Goal: Feedback & Contribution: Contribute content

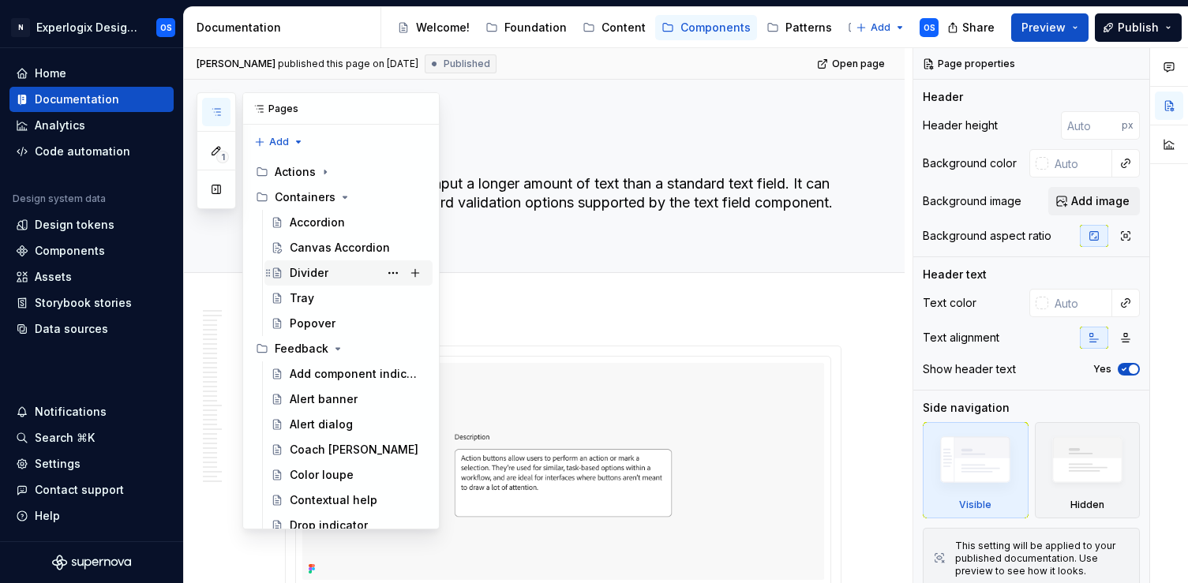
scroll to position [54, 0]
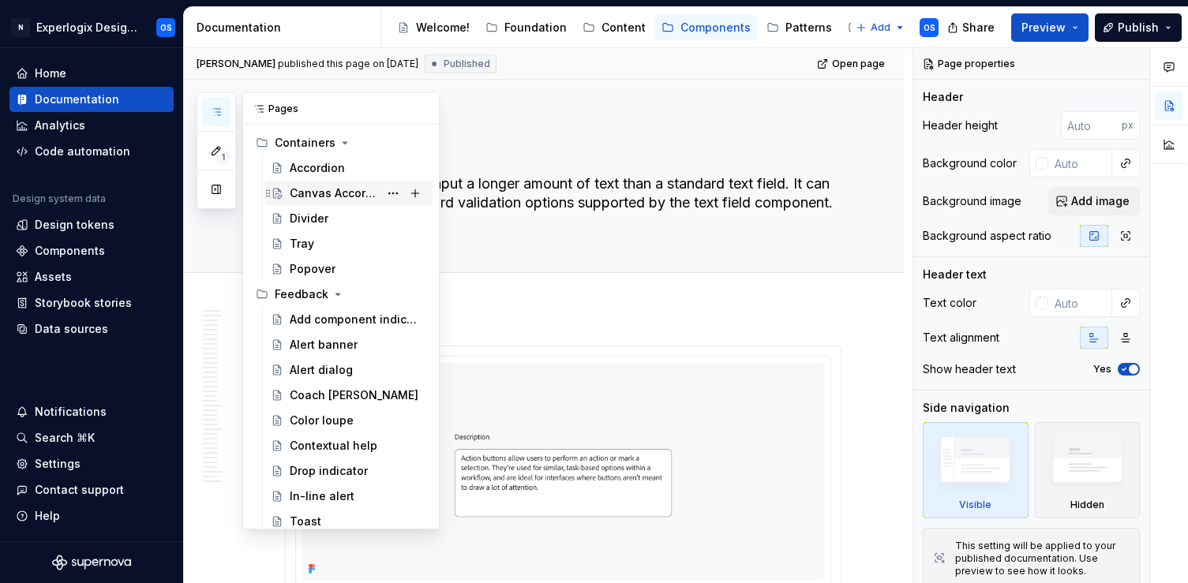
click at [326, 193] on div "Canvas Accordion" at bounding box center [334, 194] width 89 height 16
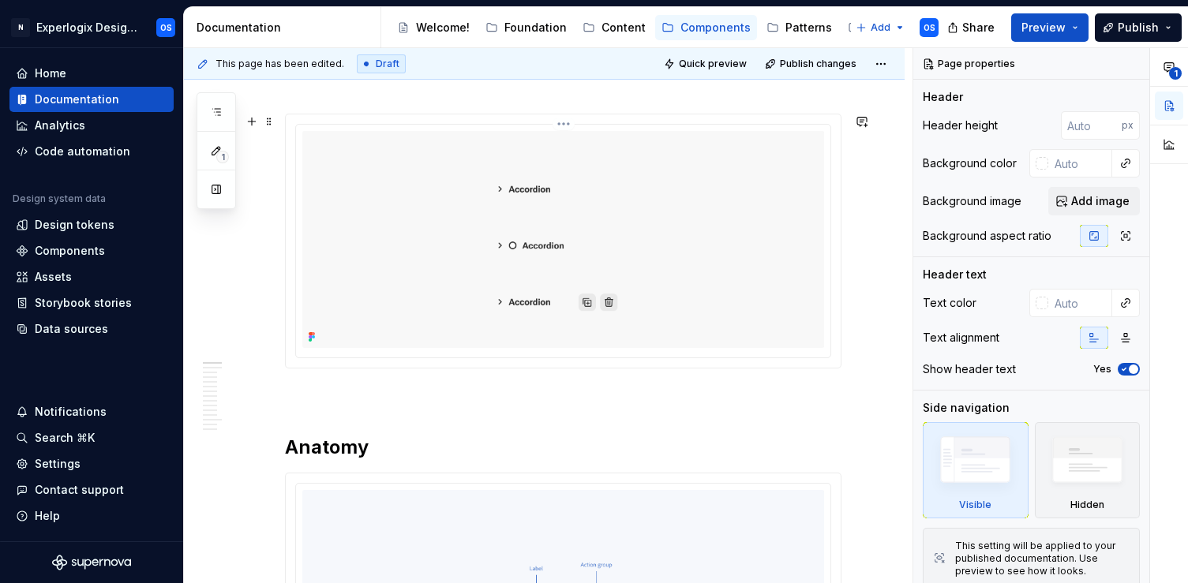
scroll to position [276, 0]
click at [568, 119] on html "N Experlogix Design System OS Home Documentation Analytics Code automation Desi…" at bounding box center [594, 291] width 1188 height 583
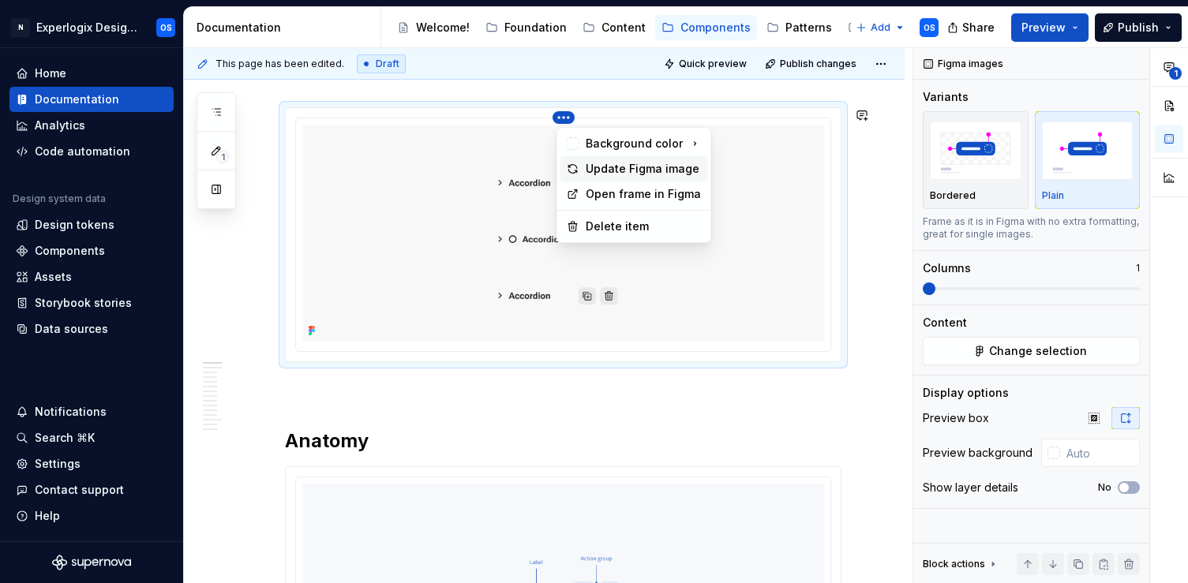
click at [598, 170] on div "Update Figma image" at bounding box center [644, 169] width 116 height 16
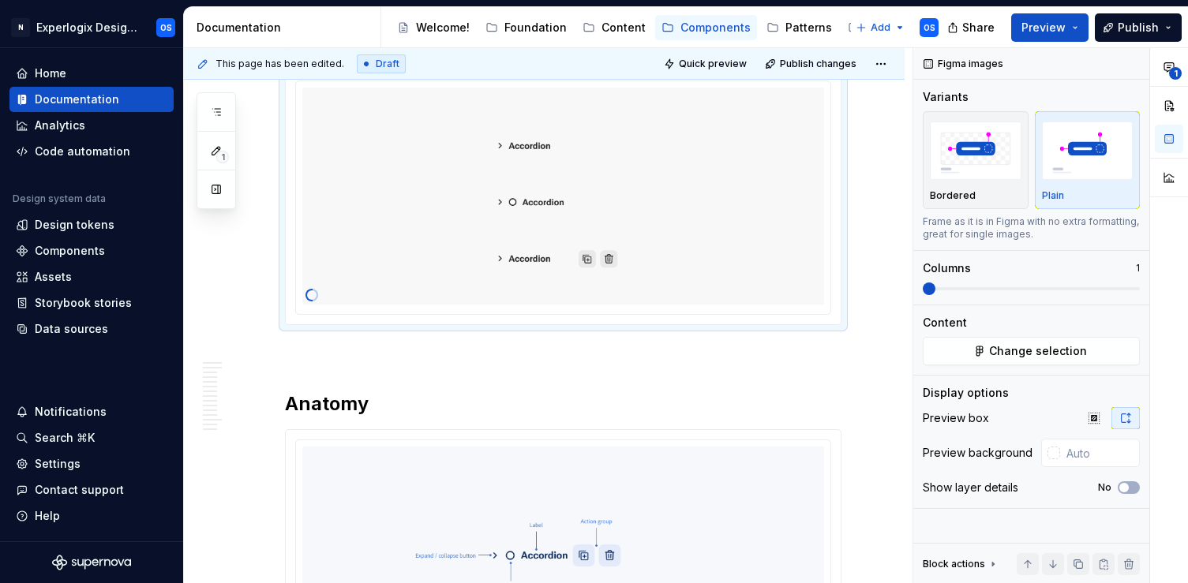
scroll to position [322, 0]
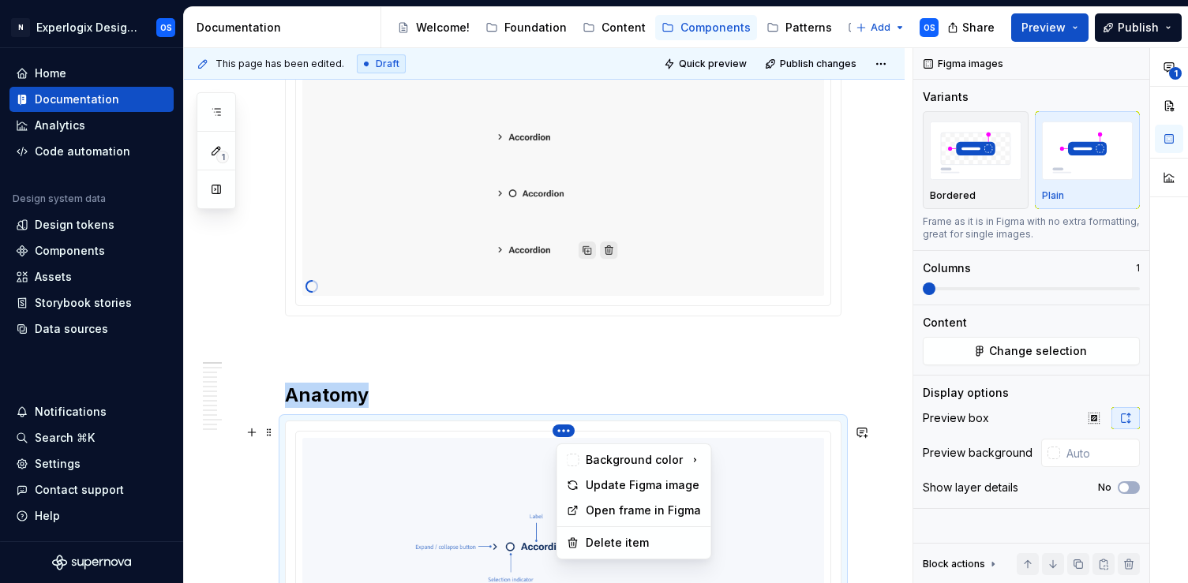
click at [565, 429] on html "N Experlogix Design System OS Home Documentation Analytics Code automation Desi…" at bounding box center [594, 291] width 1188 height 583
click at [587, 486] on div "Update Figma image" at bounding box center [644, 486] width 116 height 16
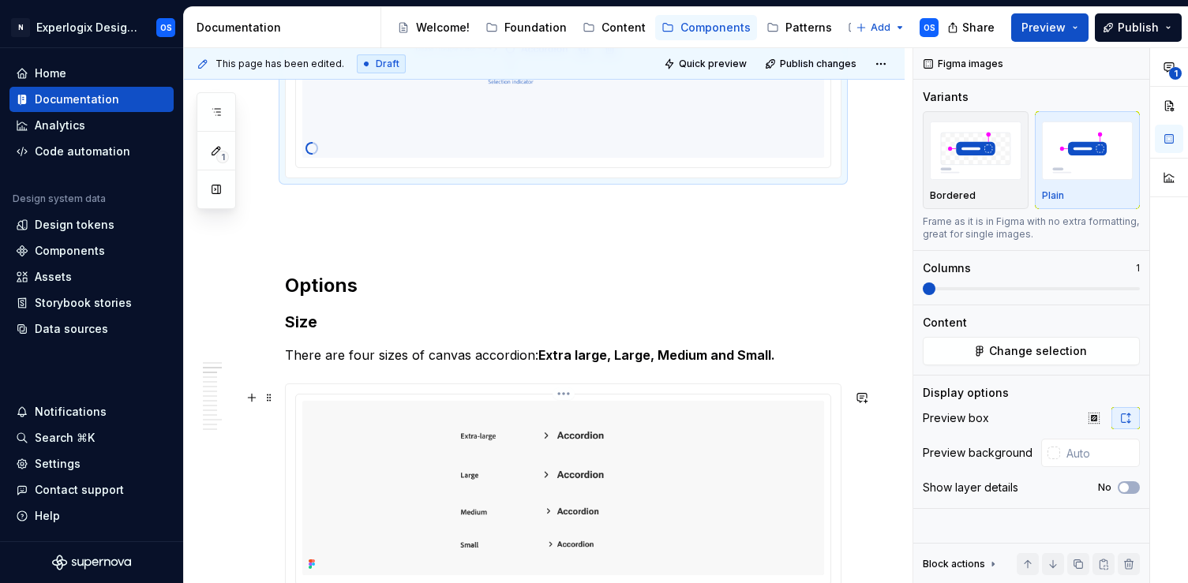
scroll to position [846, 0]
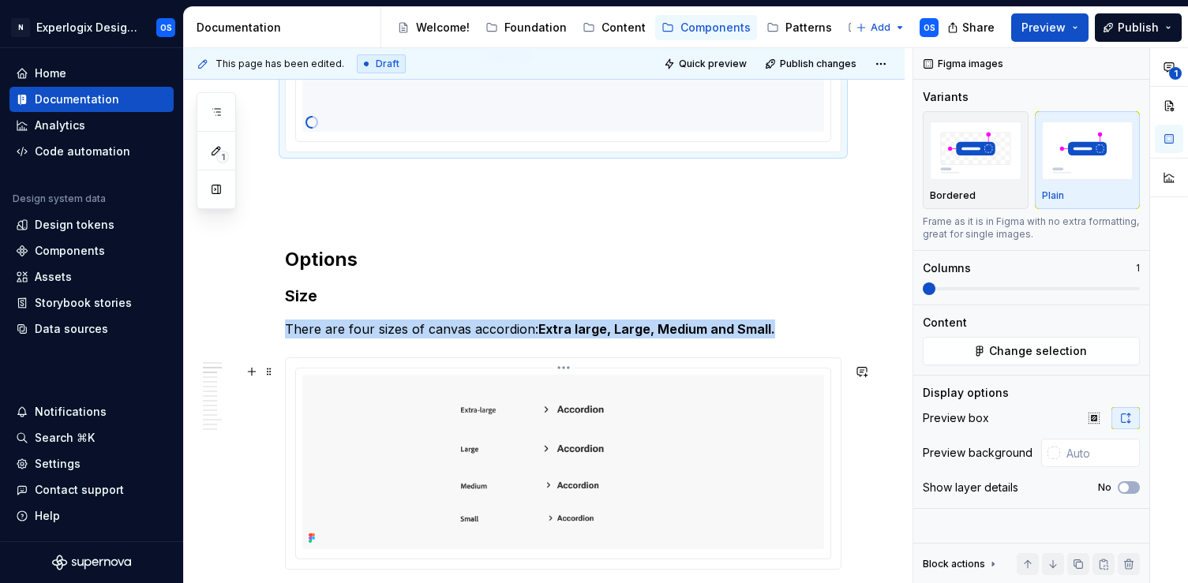
click at [567, 372] on html "N Experlogix Design System OS Home Documentation Analytics Code automation Desi…" at bounding box center [594, 291] width 1188 height 583
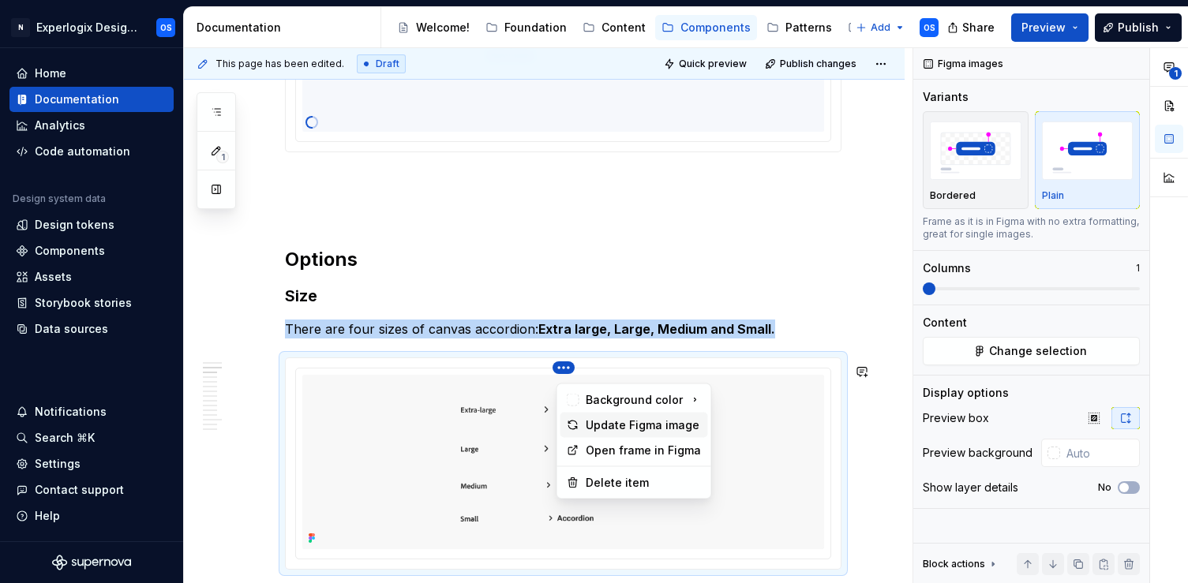
click at [574, 421] on icon at bounding box center [572, 425] width 9 height 9
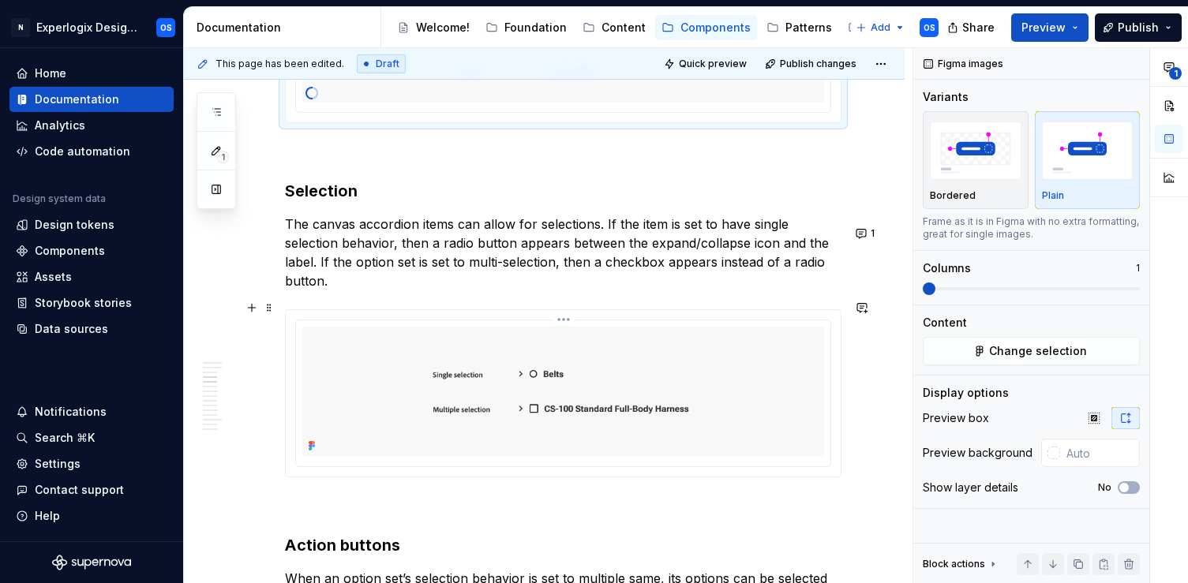
scroll to position [1322, 0]
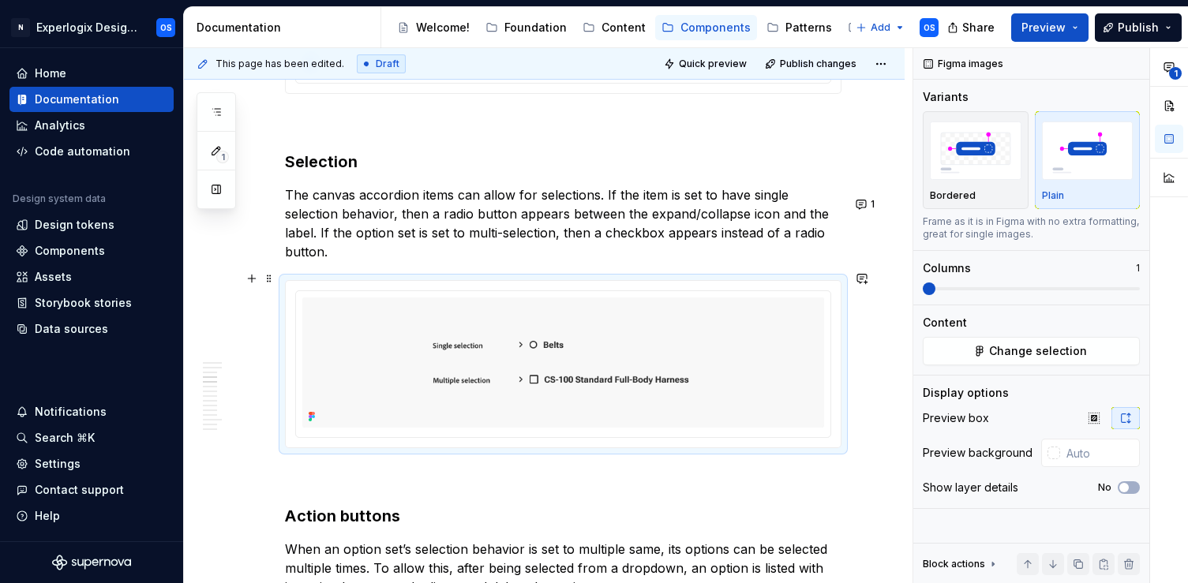
click at [569, 281] on div at bounding box center [563, 364] width 555 height 167
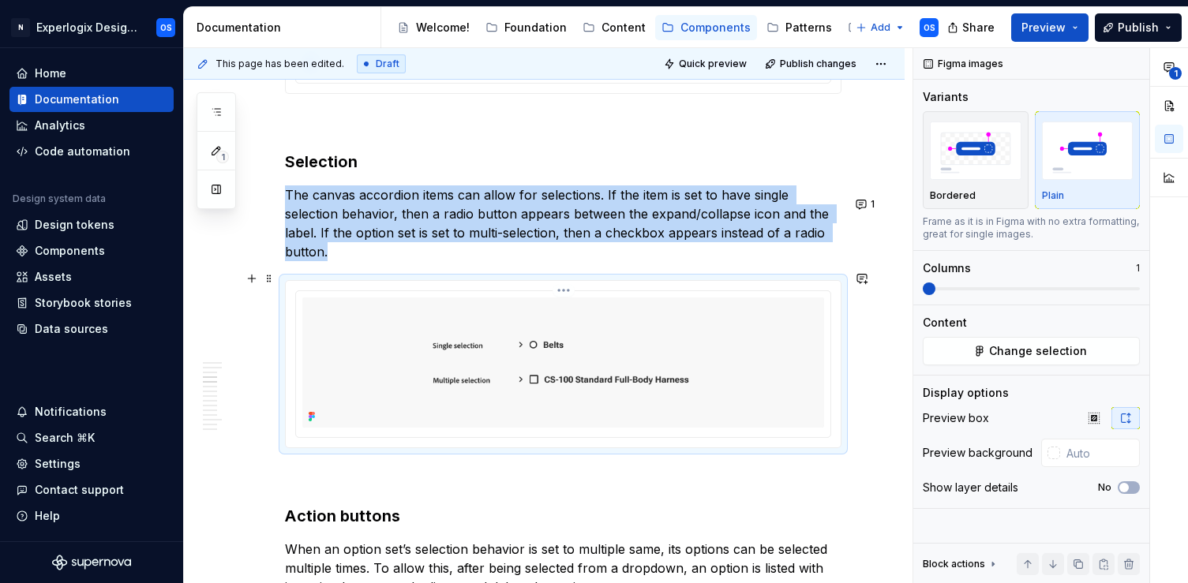
click at [566, 291] on div at bounding box center [563, 364] width 534 height 146
click at [567, 278] on html "N Experlogix Design System OS Home Documentation Analytics Code automation Desi…" at bounding box center [594, 291] width 1188 height 583
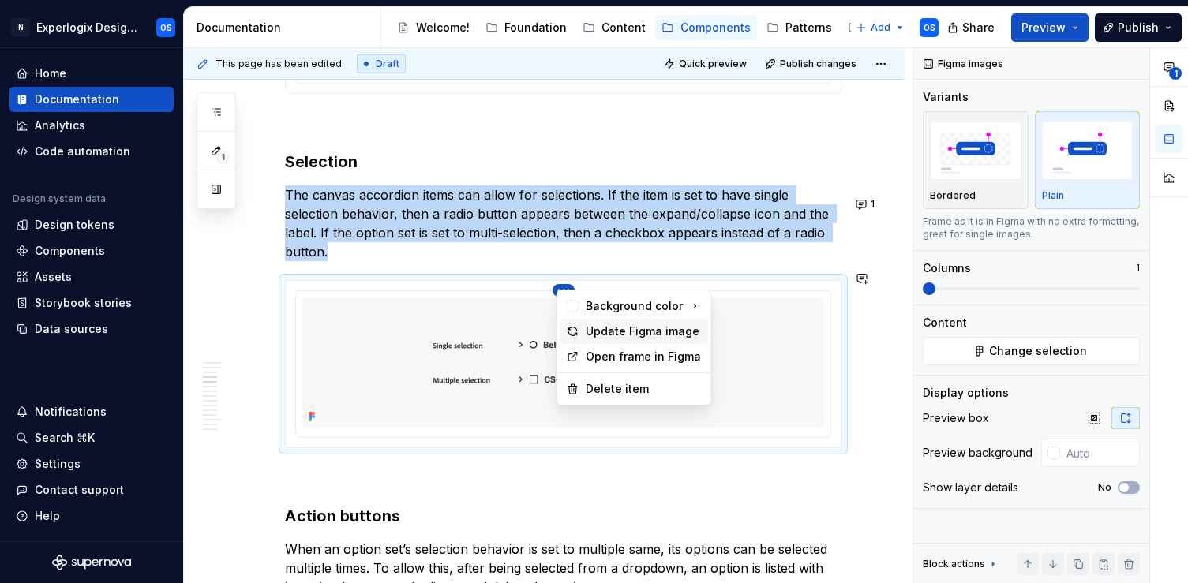
click at [583, 338] on div "Update Figma image" at bounding box center [634, 331] width 148 height 25
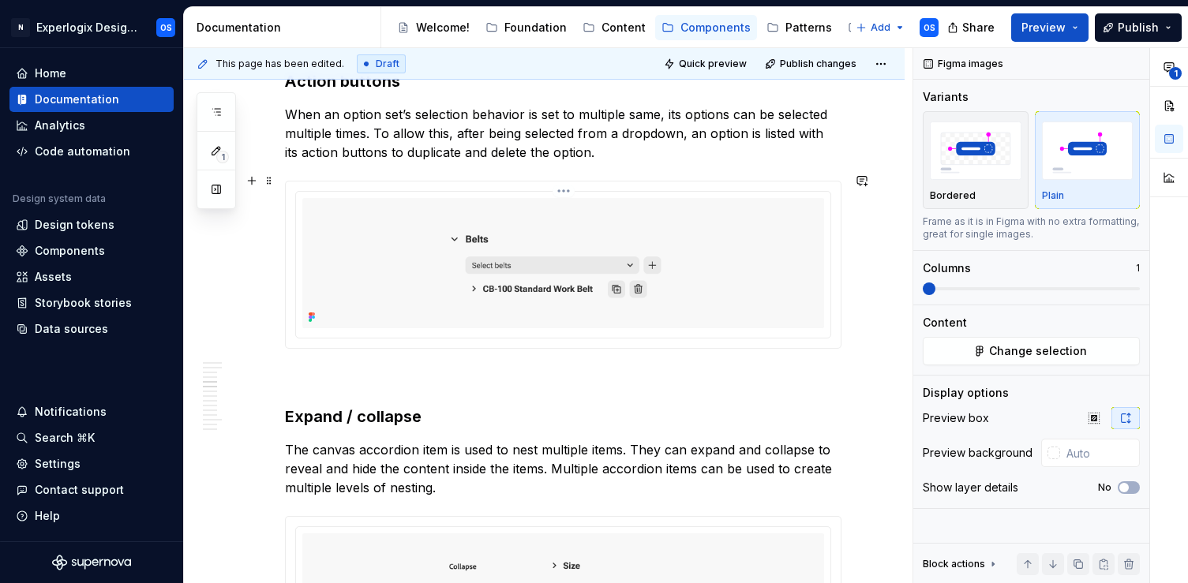
scroll to position [1782, 0]
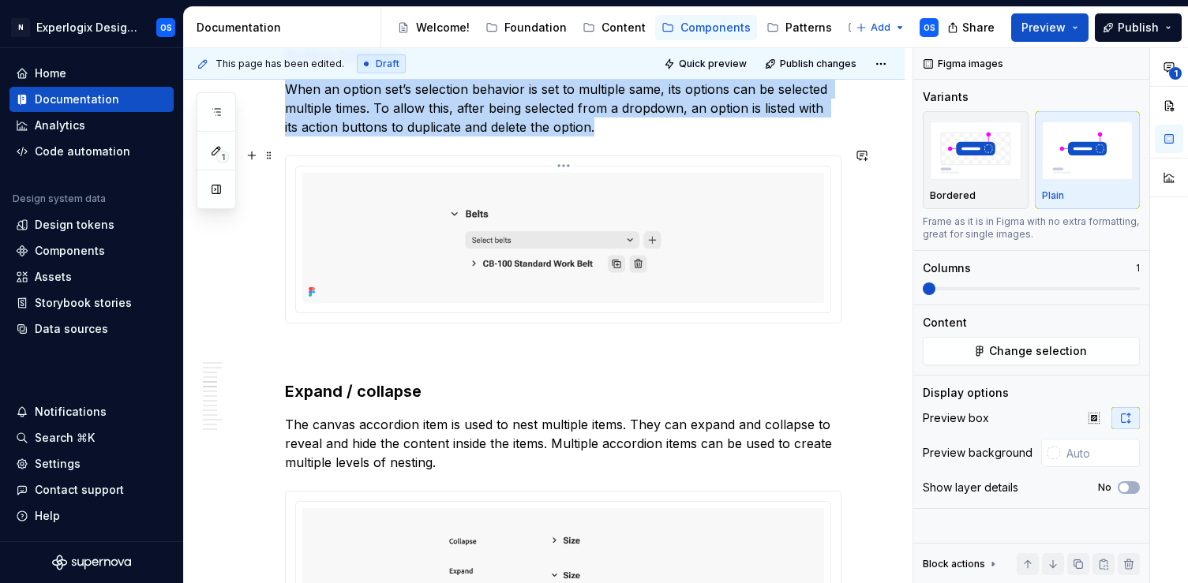
click at [572, 156] on html "N Experlogix Design System OS Home Documentation Analytics Code automation Desi…" at bounding box center [594, 291] width 1188 height 583
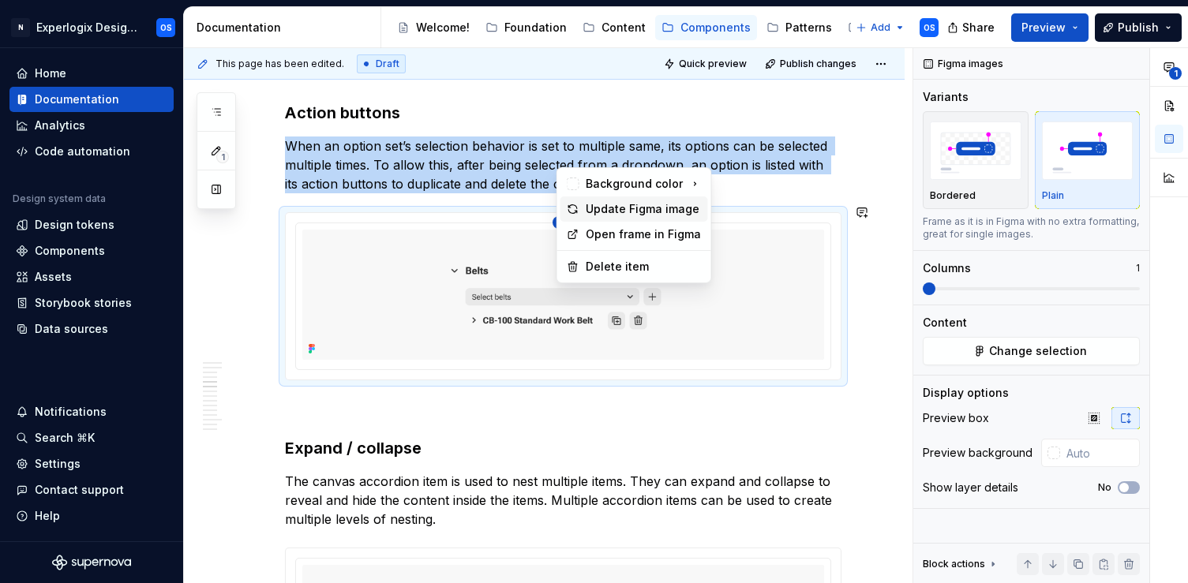
click at [577, 212] on icon at bounding box center [573, 209] width 13 height 13
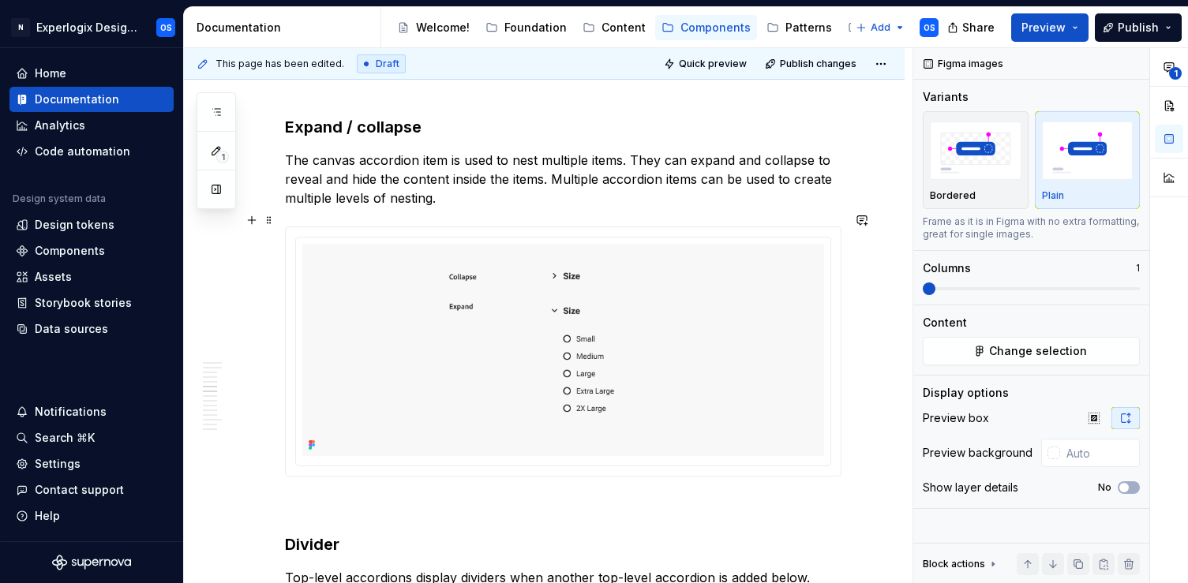
scroll to position [2004, 0]
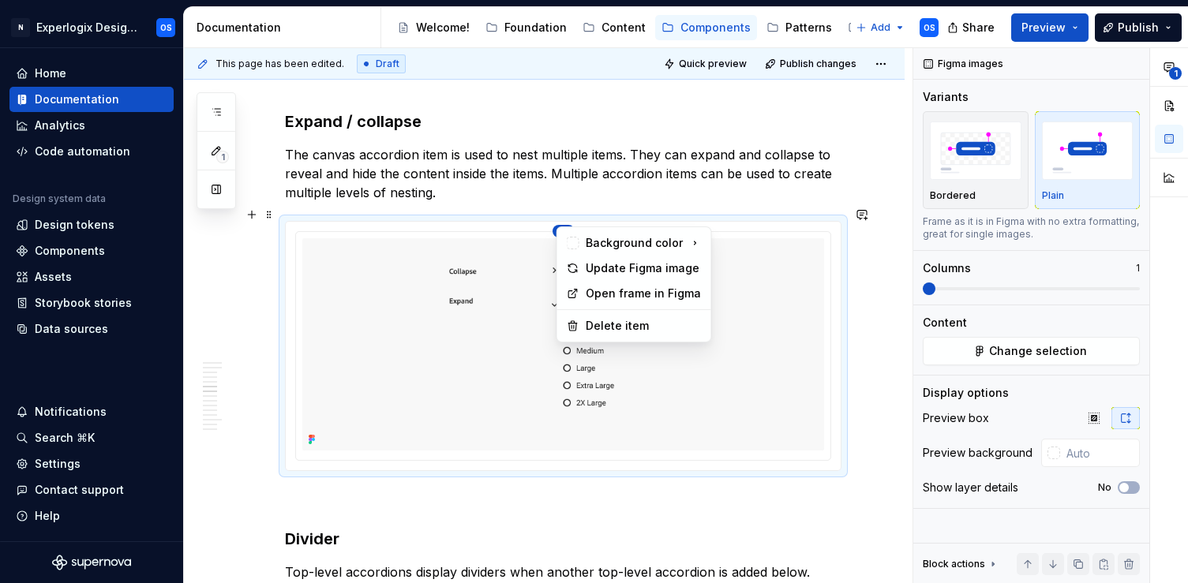
click at [562, 221] on html "N Experlogix Design System OS Home Documentation Analytics Code automation Desi…" at bounding box center [594, 291] width 1188 height 583
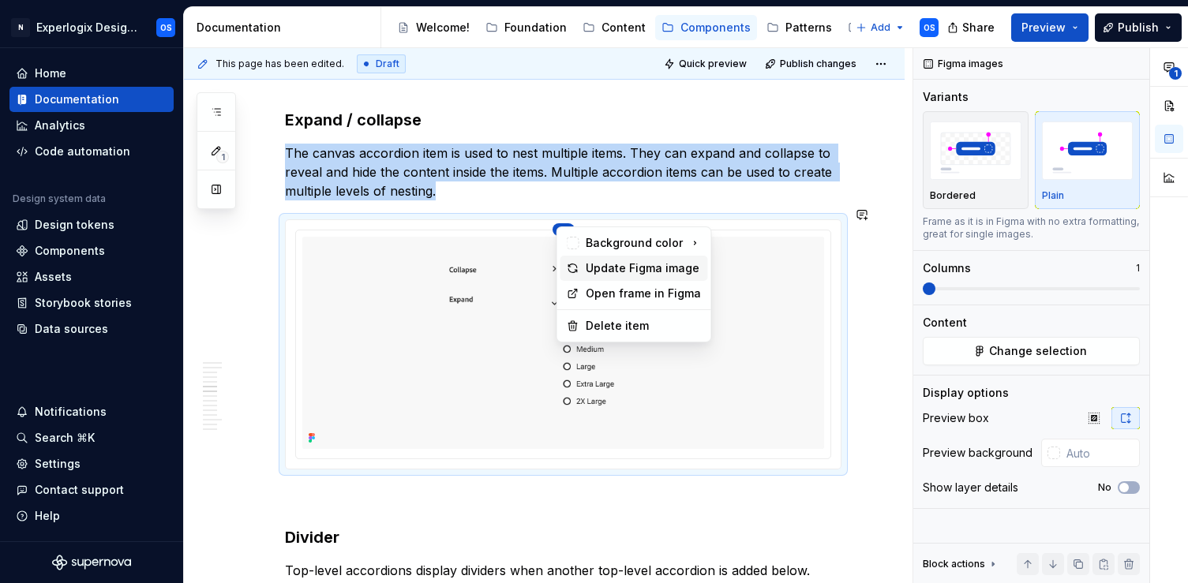
click at [576, 273] on icon at bounding box center [573, 268] width 13 height 13
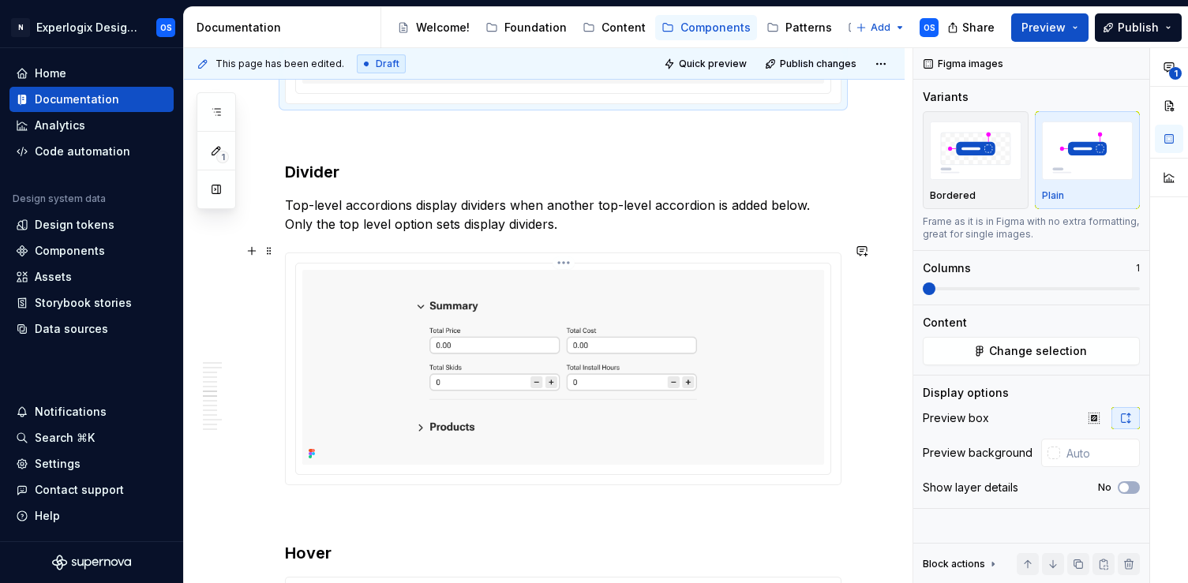
scroll to position [2442, 0]
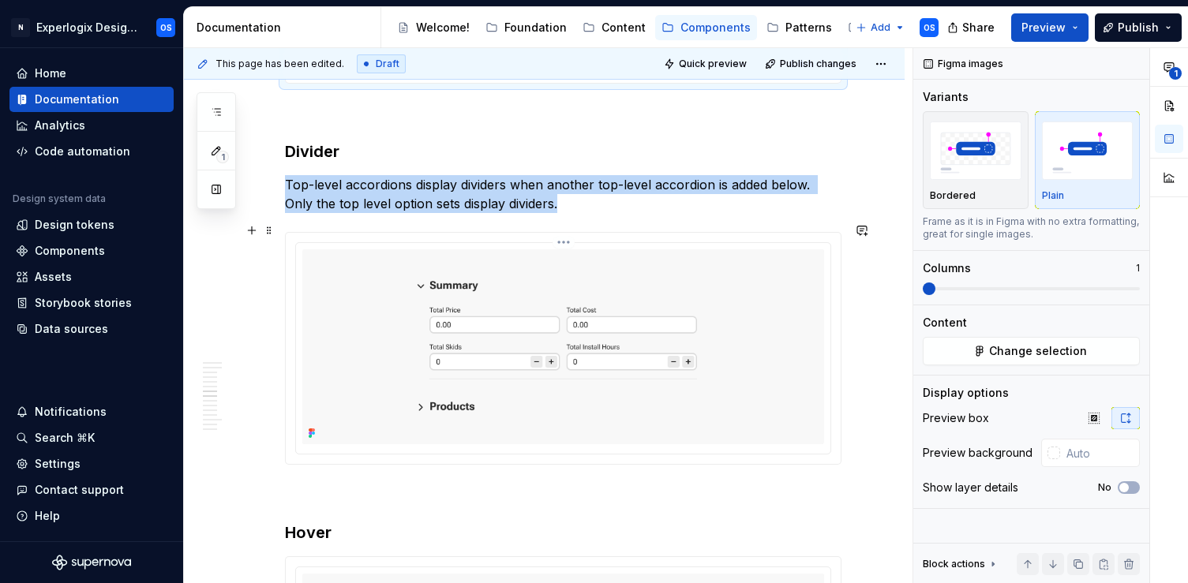
click at [569, 231] on html "N Experlogix Design System OS Home Documentation Analytics Code automation Desi…" at bounding box center [594, 291] width 1188 height 583
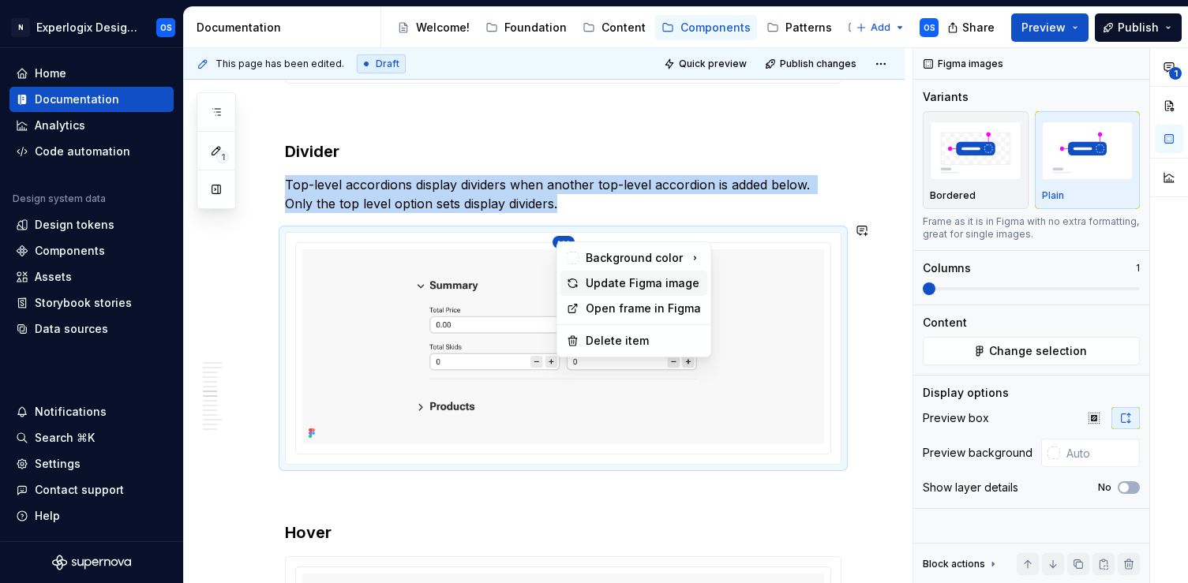
click at [575, 283] on icon at bounding box center [573, 283] width 13 height 13
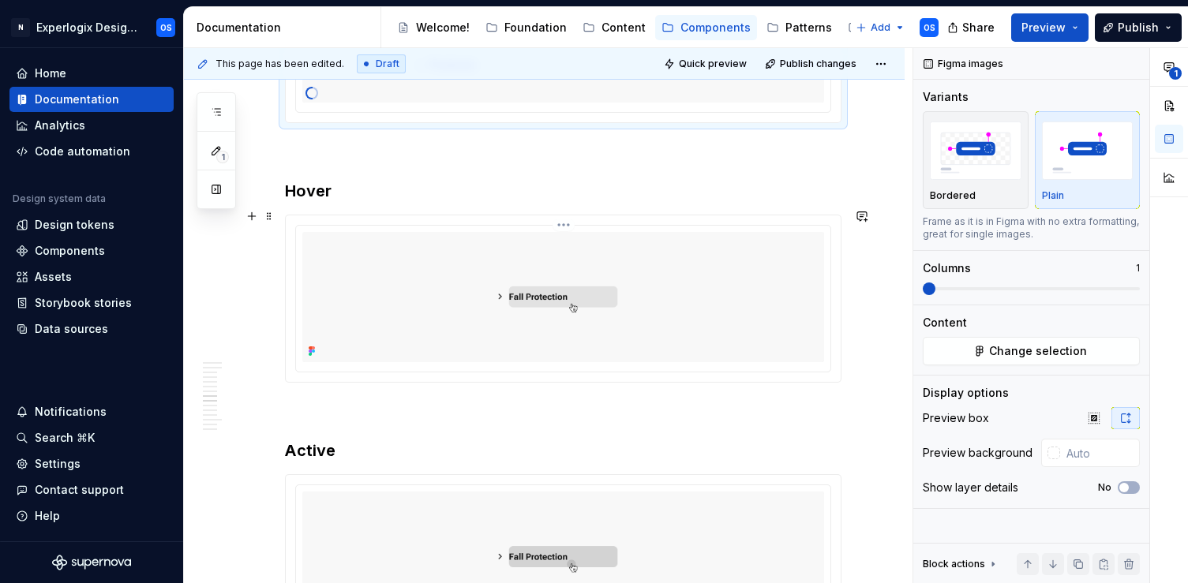
scroll to position [2787, 0]
click at [570, 214] on html "N Experlogix Design System OS Home Documentation Analytics Code automation Desi…" at bounding box center [594, 291] width 1188 height 583
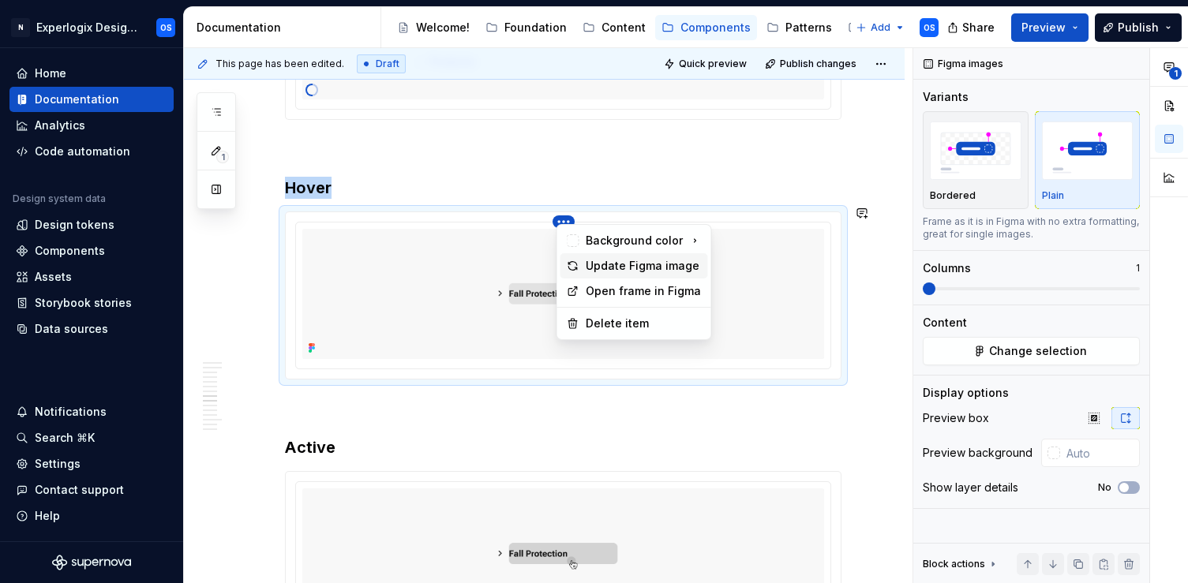
click at [575, 271] on icon at bounding box center [573, 266] width 13 height 13
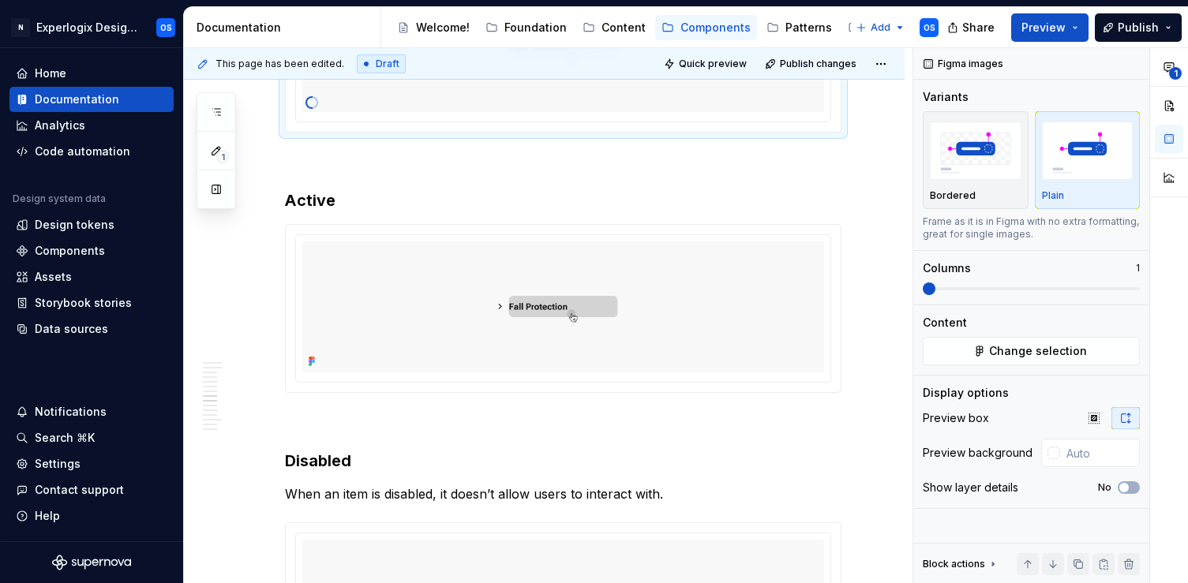
scroll to position [2973, 0]
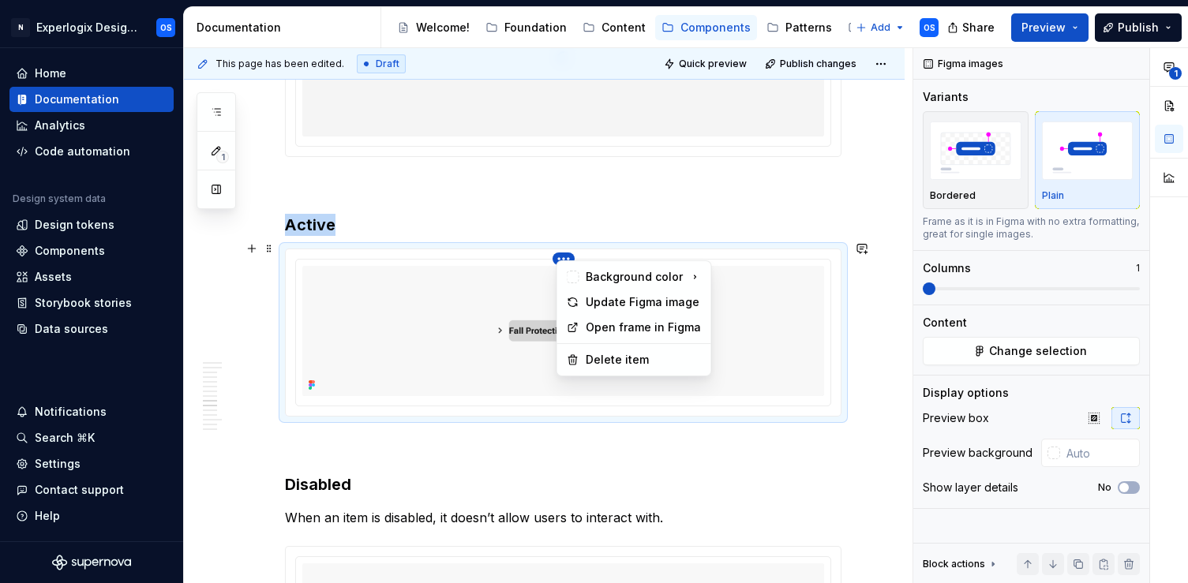
click at [569, 253] on html "N Experlogix Design System OS Home Documentation Analytics Code automation Desi…" at bounding box center [594, 291] width 1188 height 583
click at [578, 302] on icon at bounding box center [573, 302] width 13 height 13
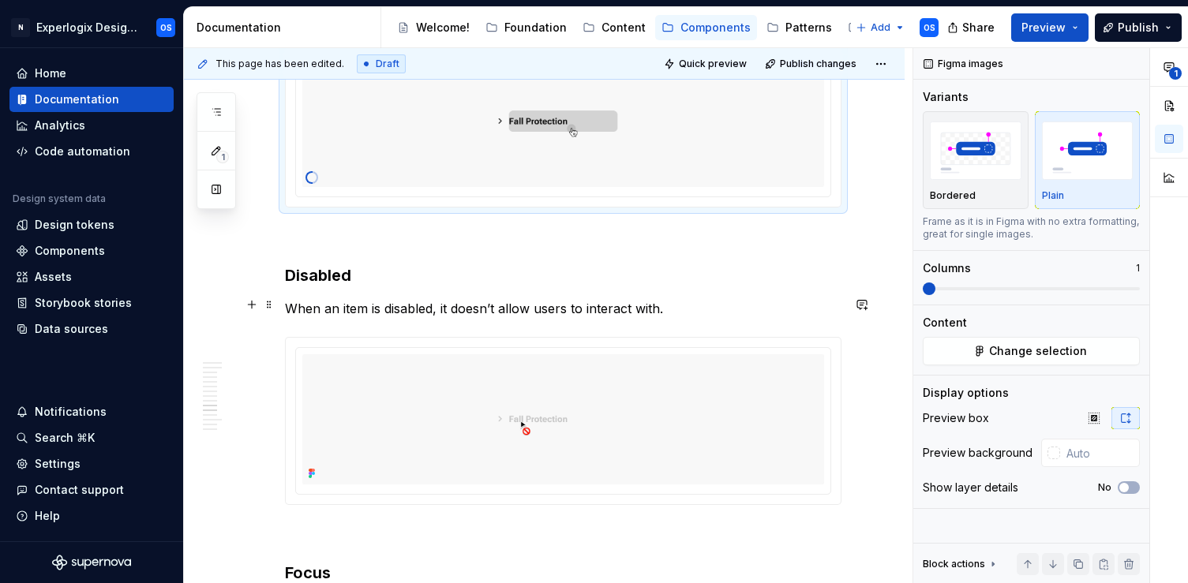
scroll to position [3178, 0]
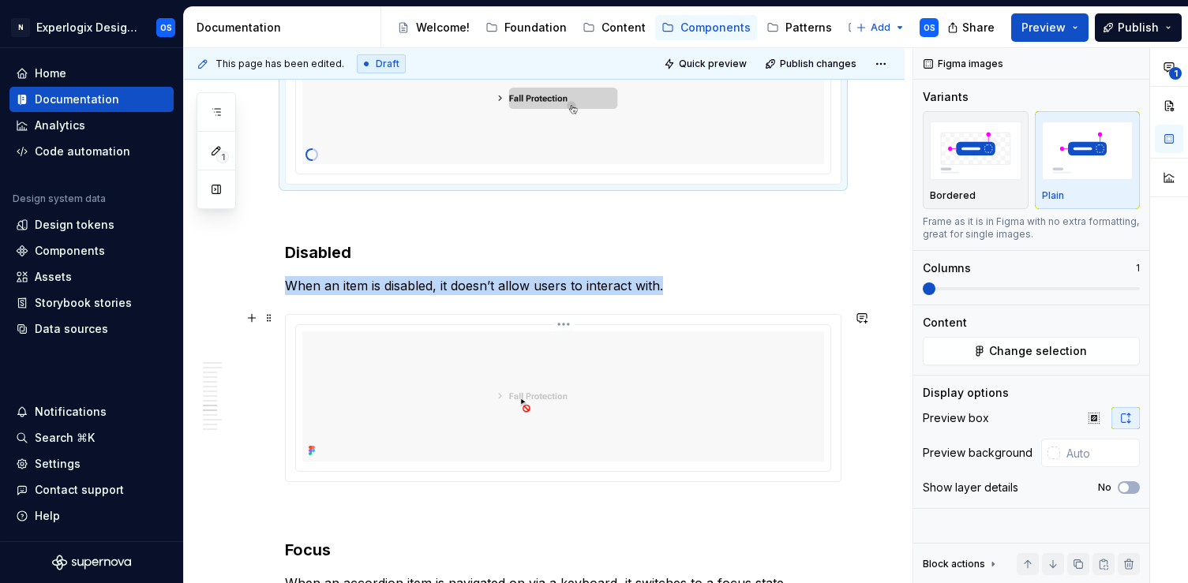
click at [568, 321] on html "N Experlogix Design System OS Home Documentation Analytics Code automation Desi…" at bounding box center [594, 291] width 1188 height 583
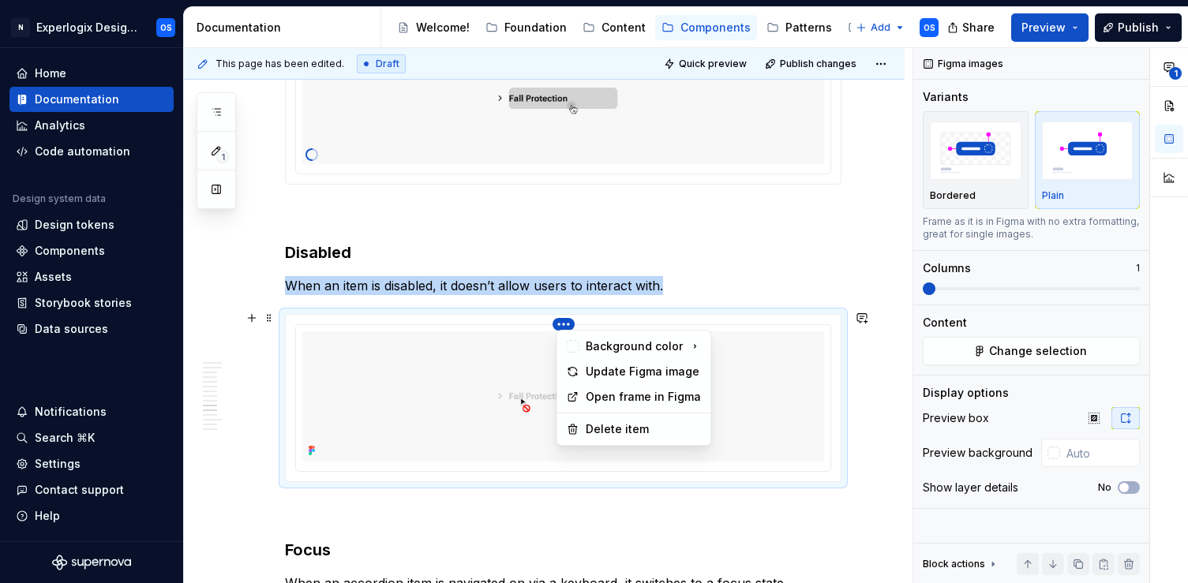
scroll to position [3237, 0]
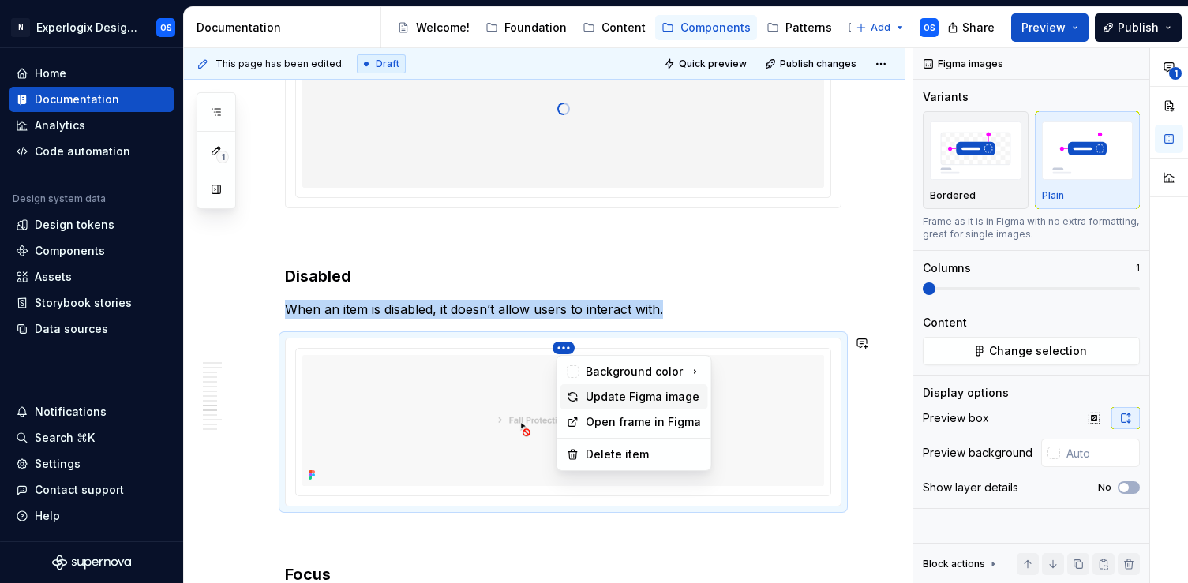
click at [574, 393] on icon at bounding box center [573, 397] width 13 height 13
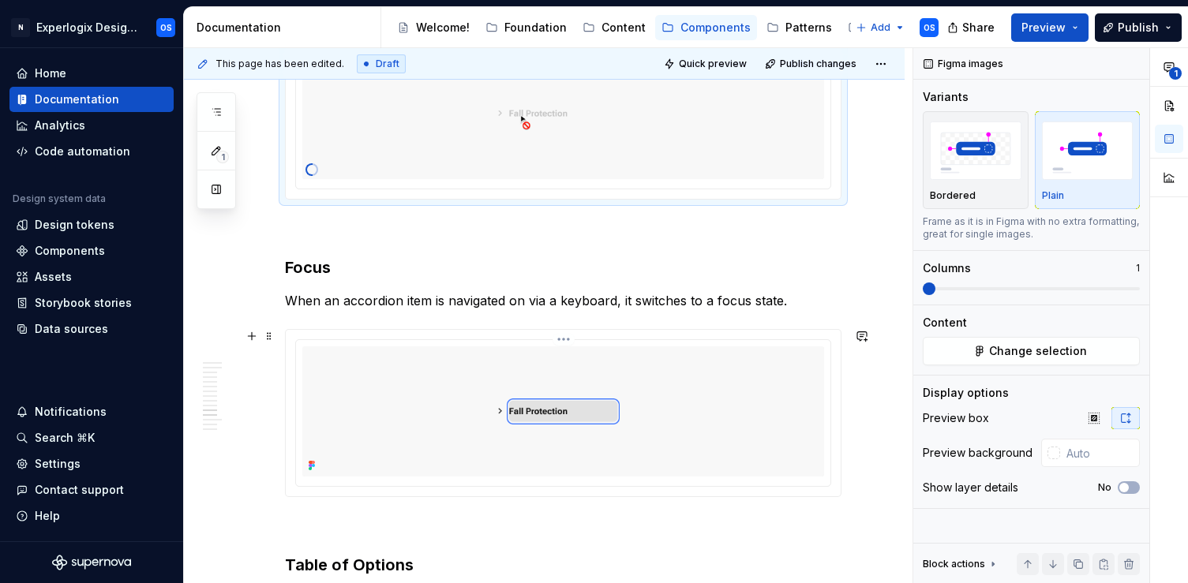
scroll to position [3550, 0]
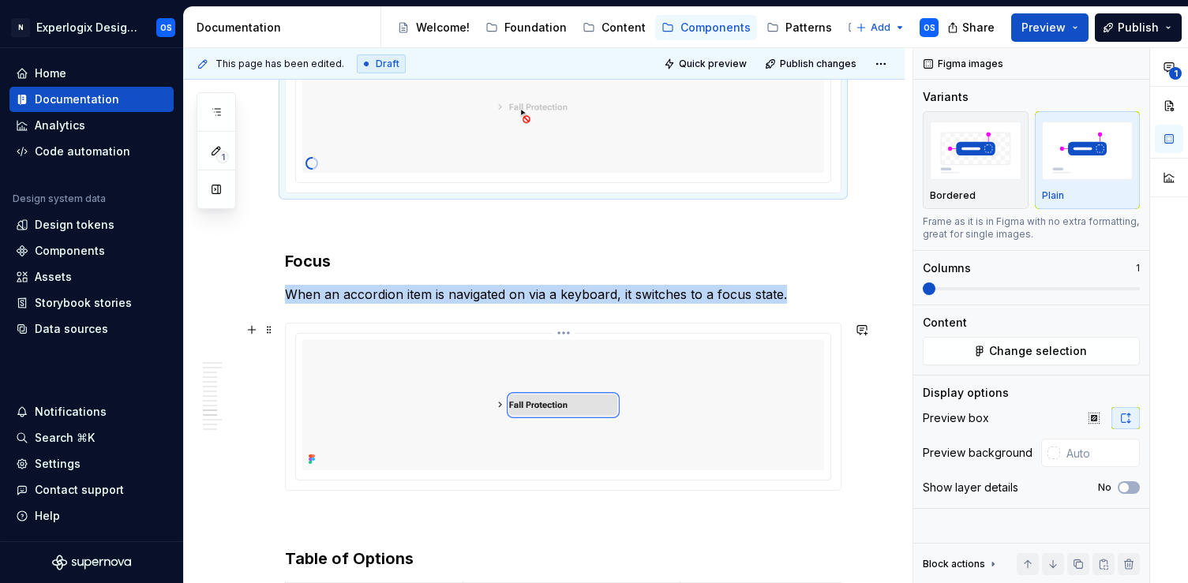
click at [564, 336] on html "N Experlogix Design System OS Home Documentation Analytics Code automation Desi…" at bounding box center [594, 291] width 1188 height 583
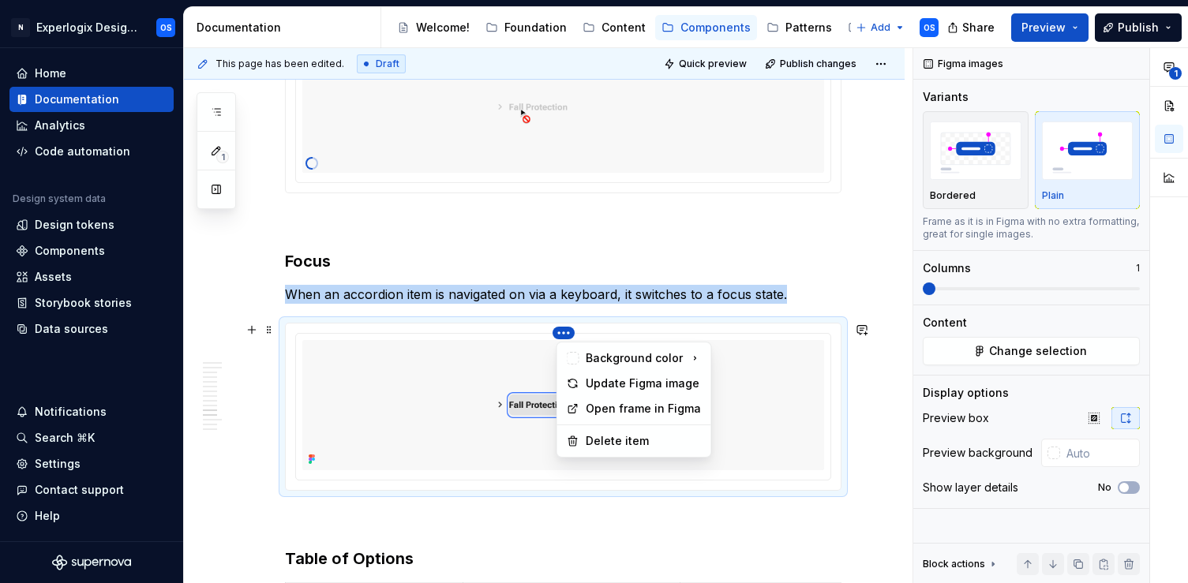
scroll to position [3593, 0]
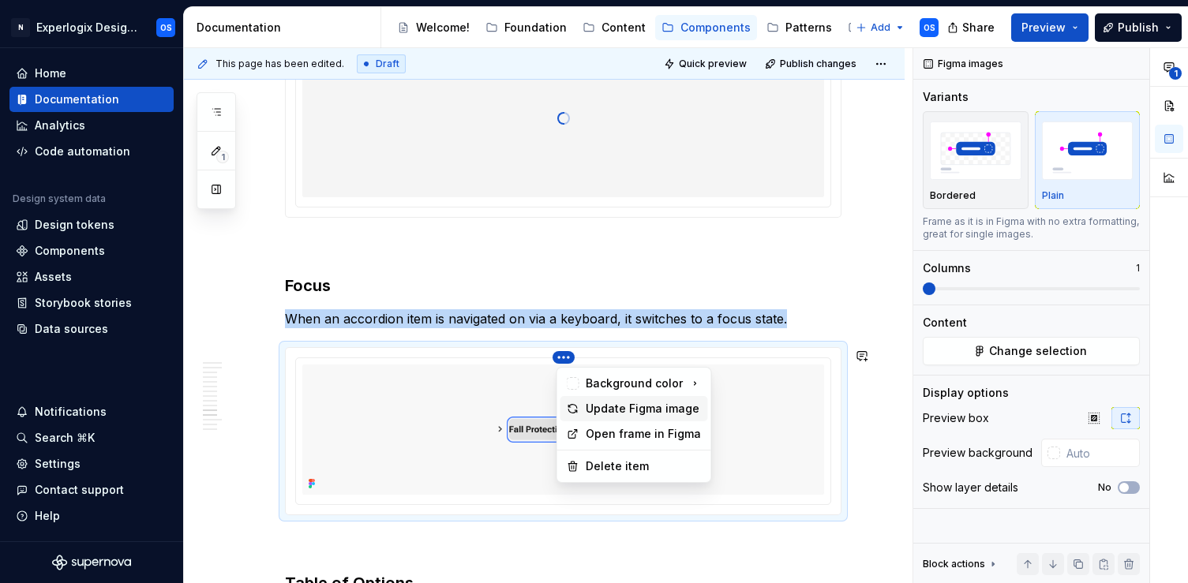
click at [576, 403] on icon at bounding box center [573, 409] width 13 height 13
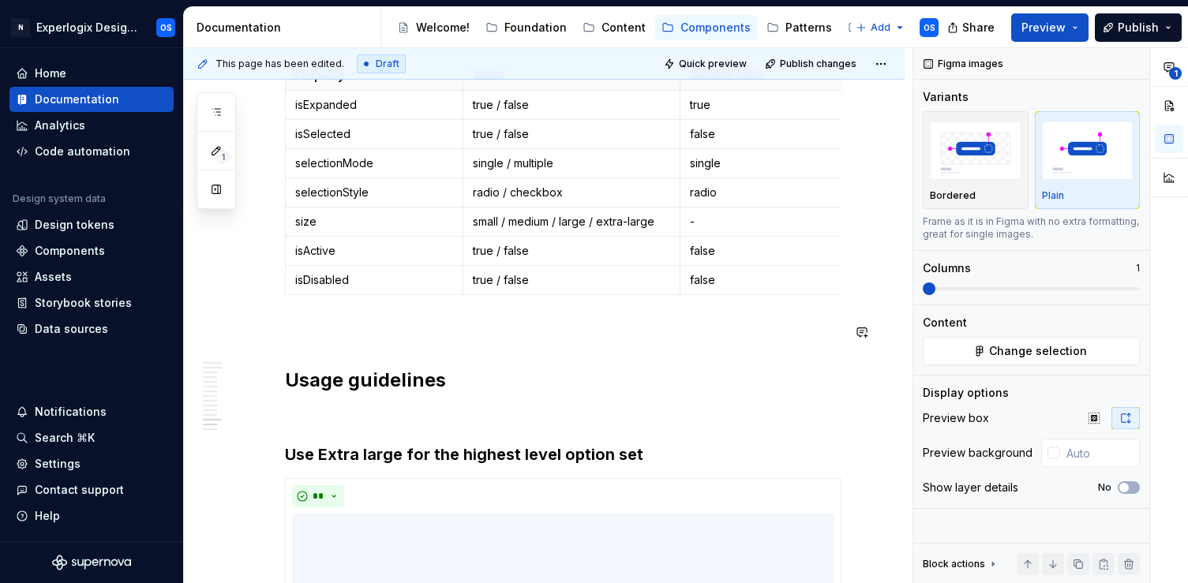
scroll to position [4307, 0]
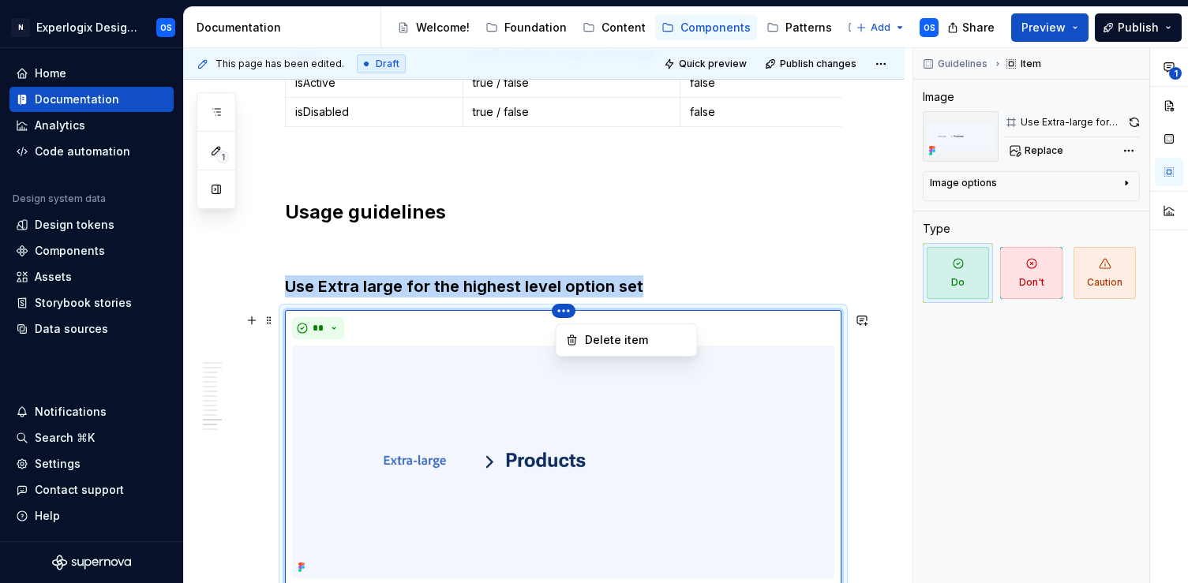
click at [568, 314] on html "N Experlogix Design System OS Home Documentation Analytics Code automation Desi…" at bounding box center [594, 291] width 1188 height 583
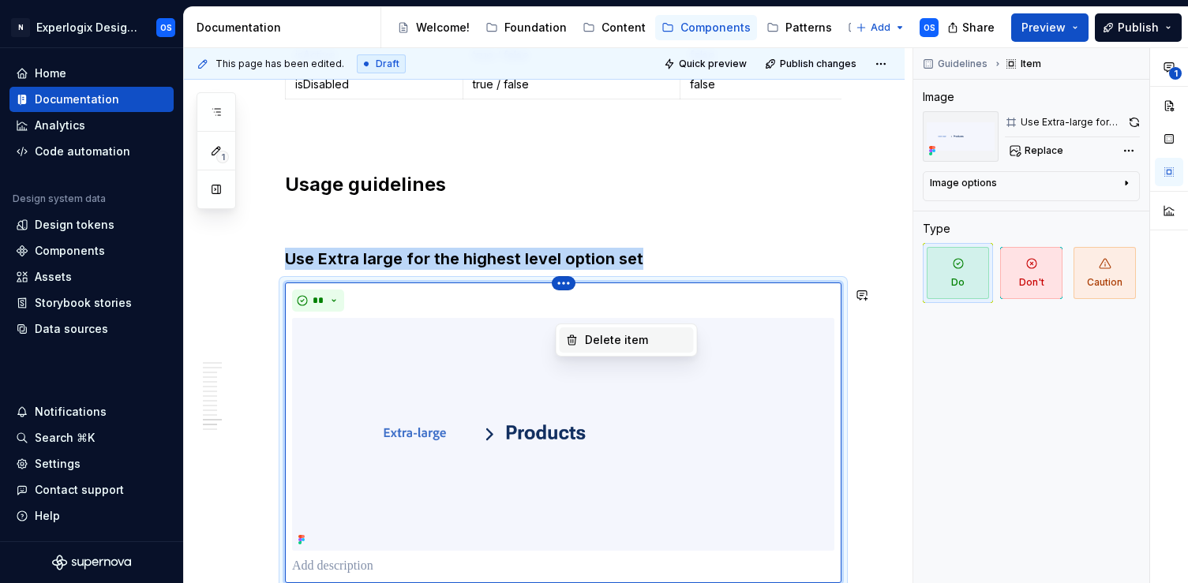
scroll to position [4282, 0]
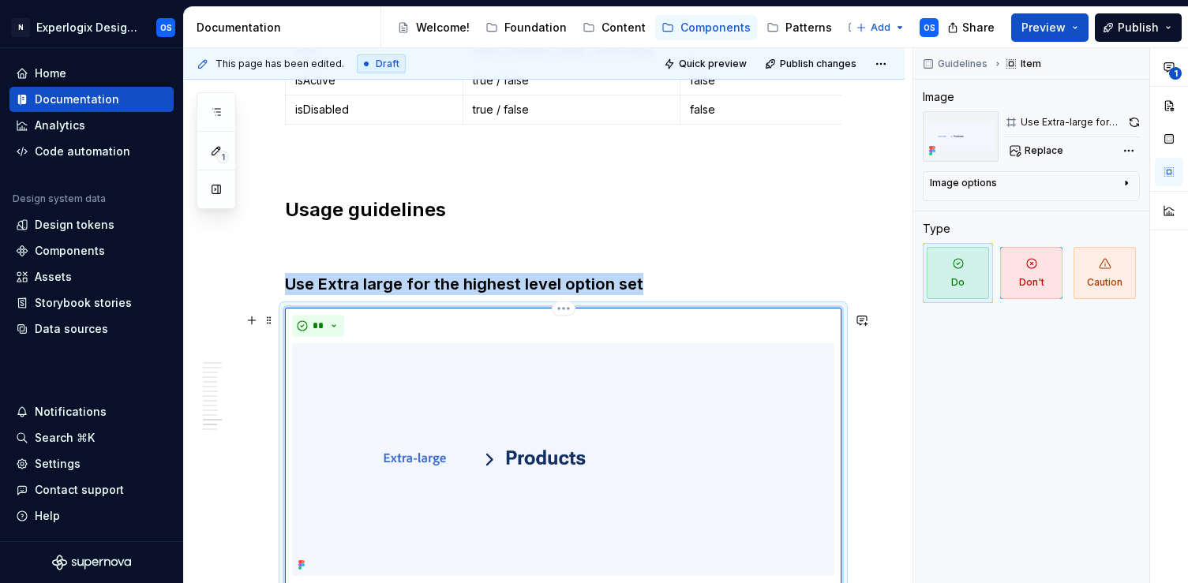
click at [529, 369] on html "N Experlogix Design System OS Home Documentation Analytics Code automation Desi…" at bounding box center [594, 291] width 1188 height 583
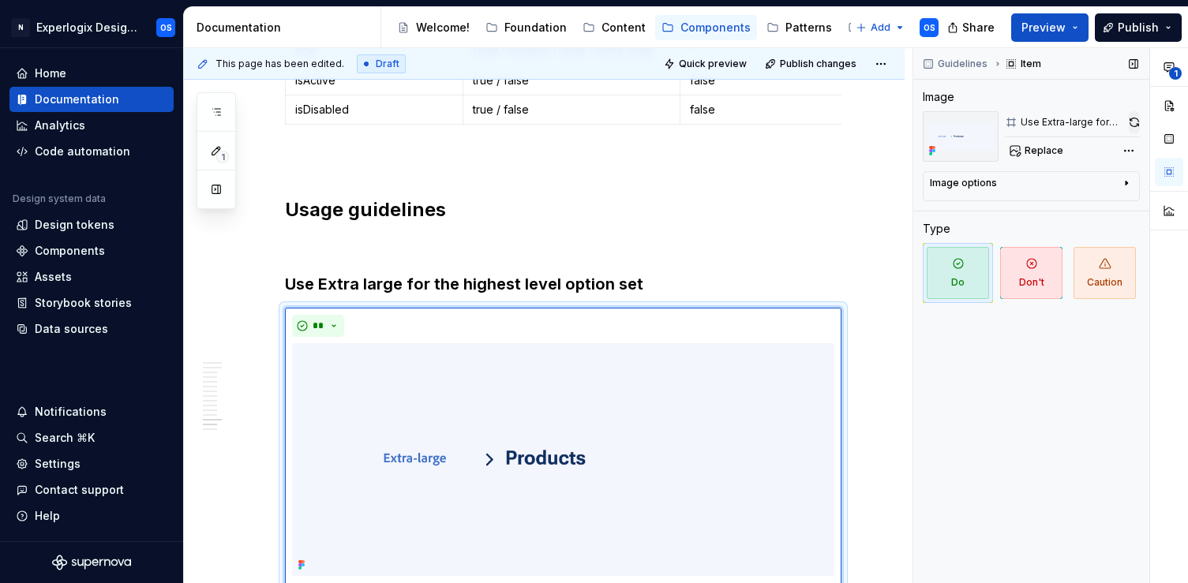
click at [1134, 126] on button "button" at bounding box center [1134, 122] width 11 height 22
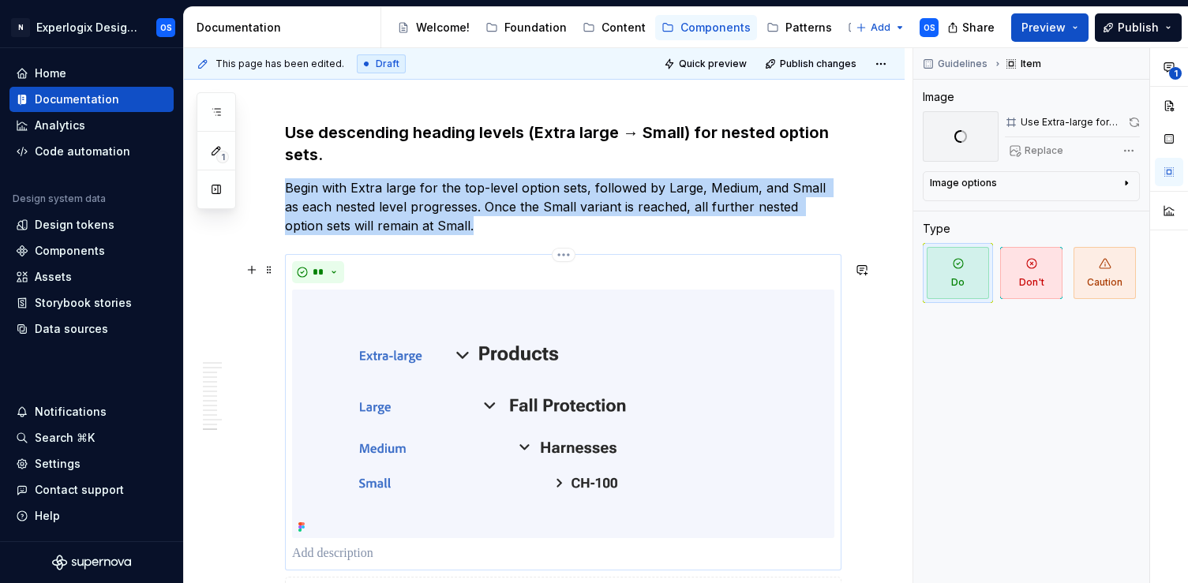
click at [565, 423] on img at bounding box center [563, 414] width 542 height 249
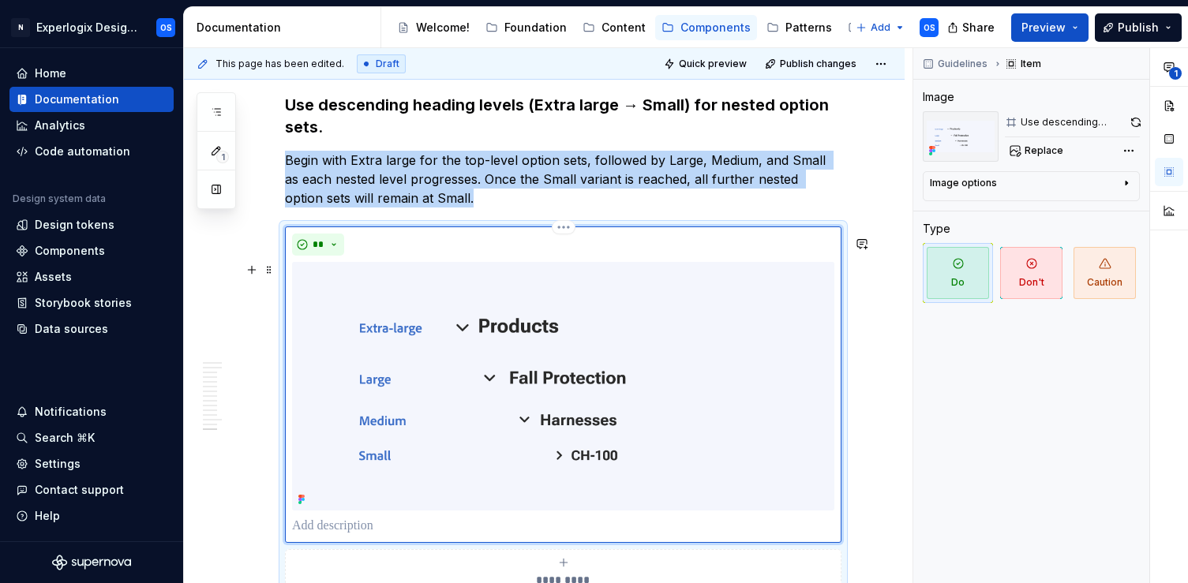
scroll to position [4881, 0]
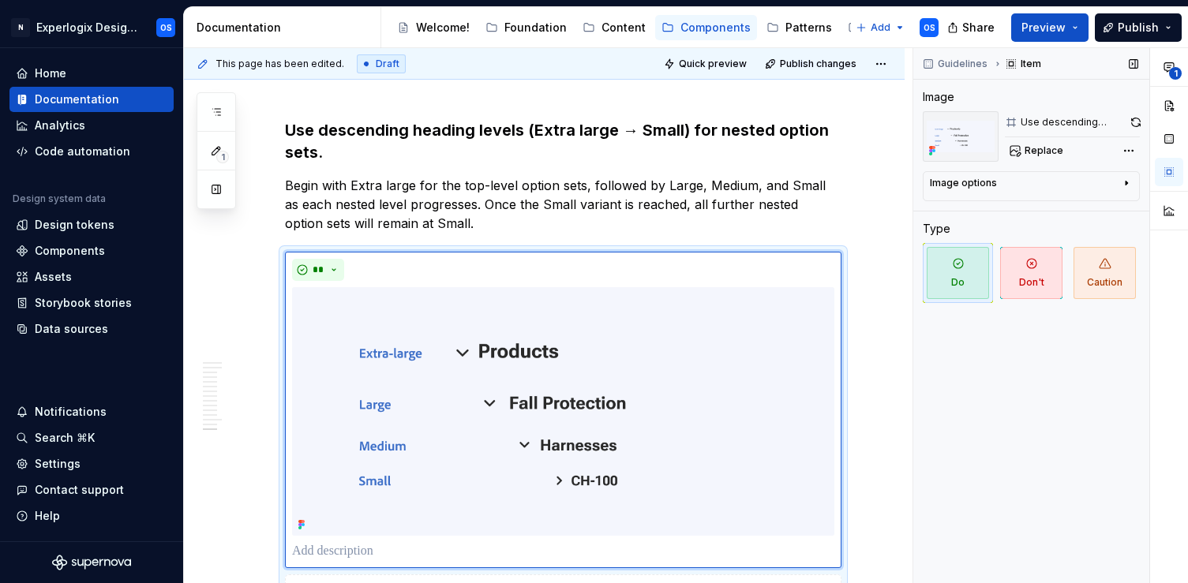
click at [1140, 119] on div "Guidelines Item Image Use descending heading levels (Extra-large → Small) for n…" at bounding box center [1031, 316] width 236 height 536
click at [1134, 123] on button "button" at bounding box center [1136, 122] width 7 height 22
click at [1175, 68] on span "1" at bounding box center [1175, 73] width 13 height 13
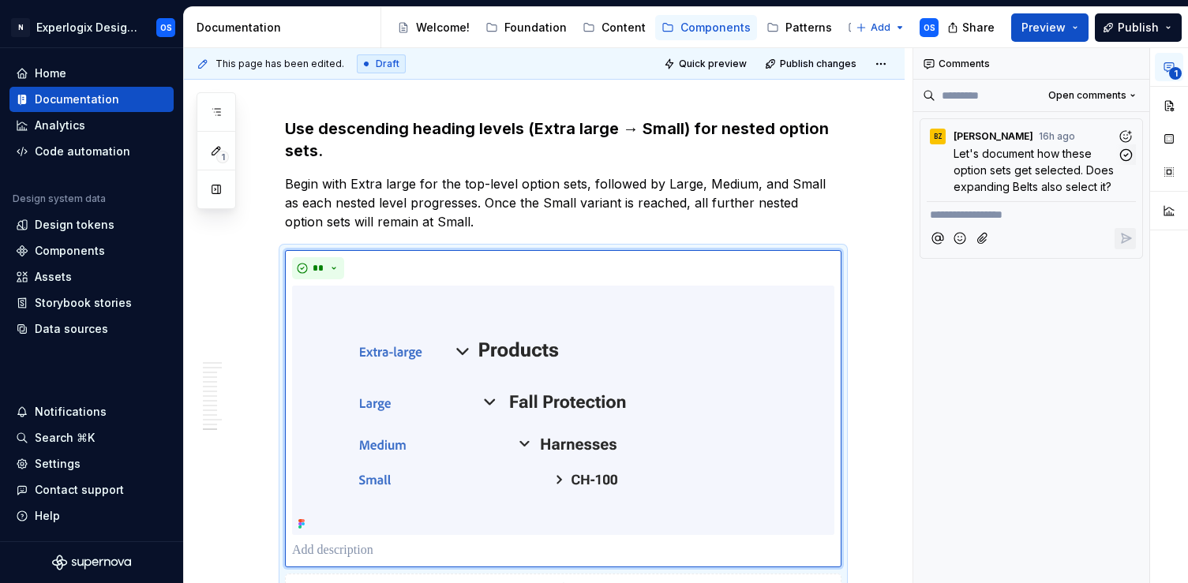
click at [1067, 160] on p "Let's document how these option sets get selected. Does expanding Belts also se…" at bounding box center [1035, 170] width 163 height 50
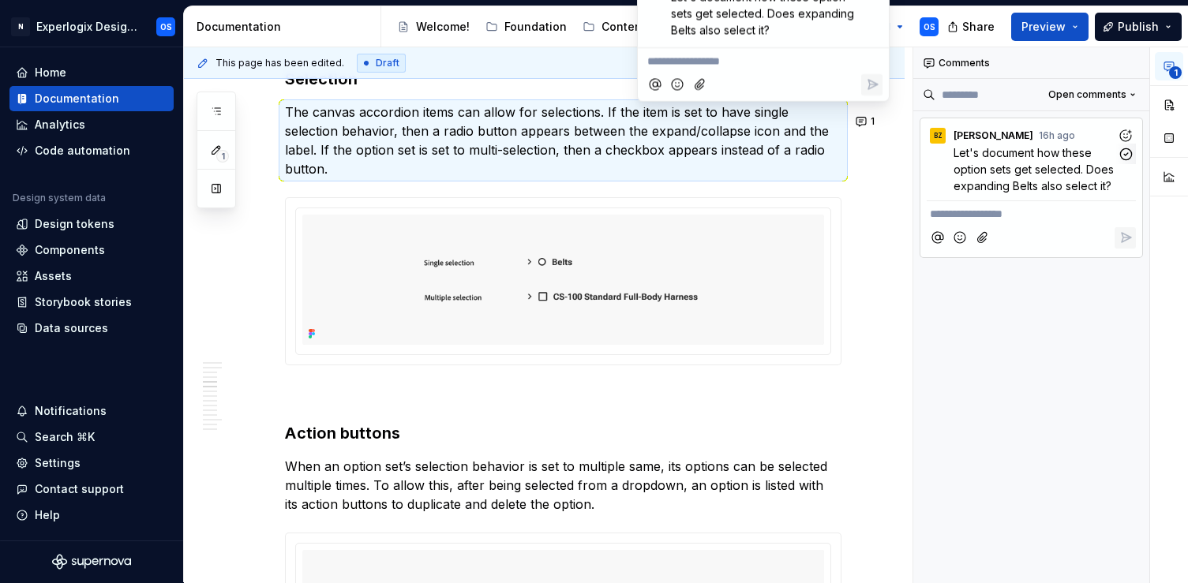
scroll to position [1391, 0]
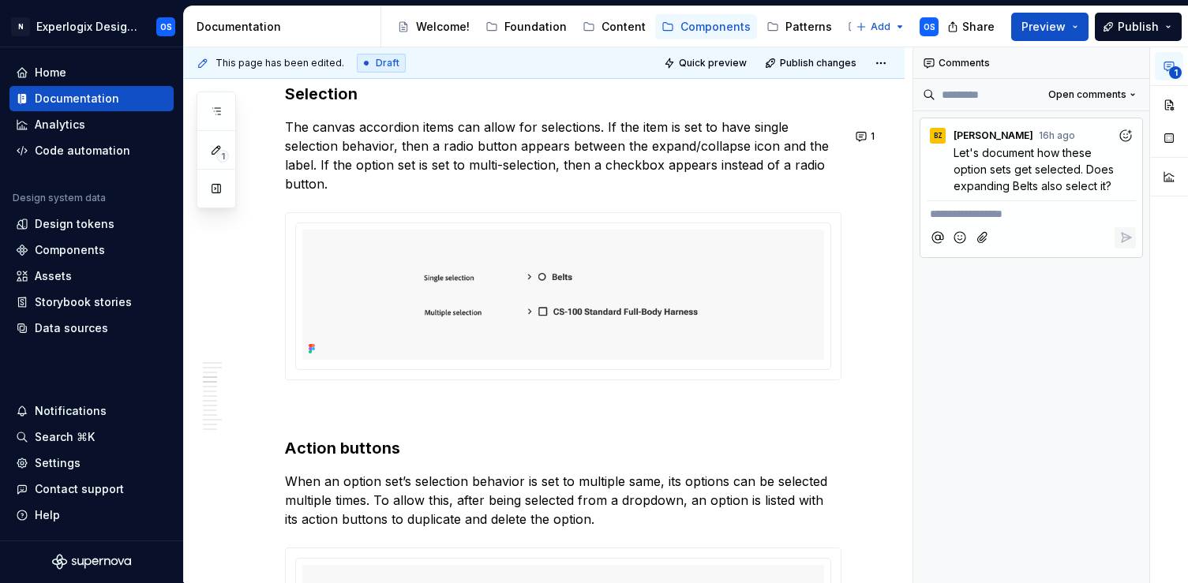
click at [550, 156] on p "The canvas accordion items can allow for selections. If the item is set to have…" at bounding box center [563, 156] width 557 height 76
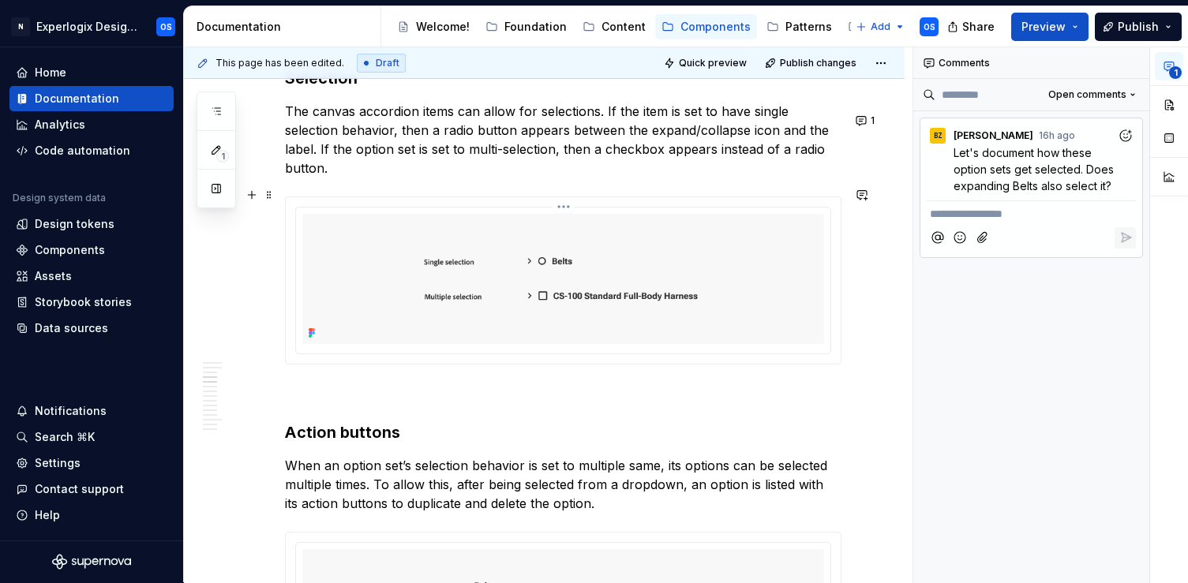
scroll to position [1410, 0]
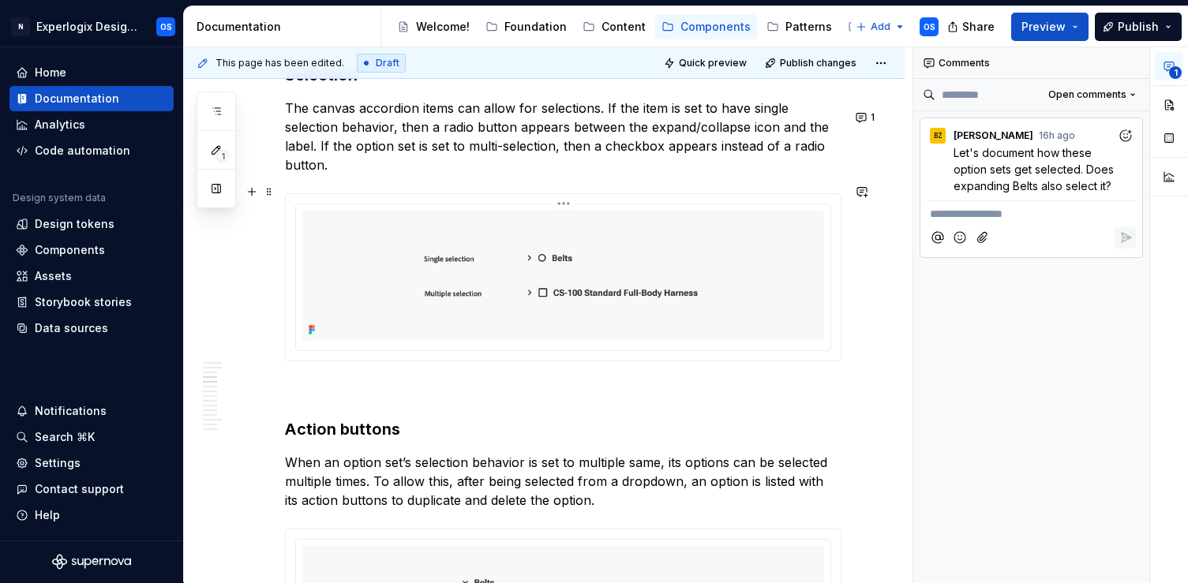
type textarea "*"
click at [296, 380] on p at bounding box center [563, 389] width 557 height 19
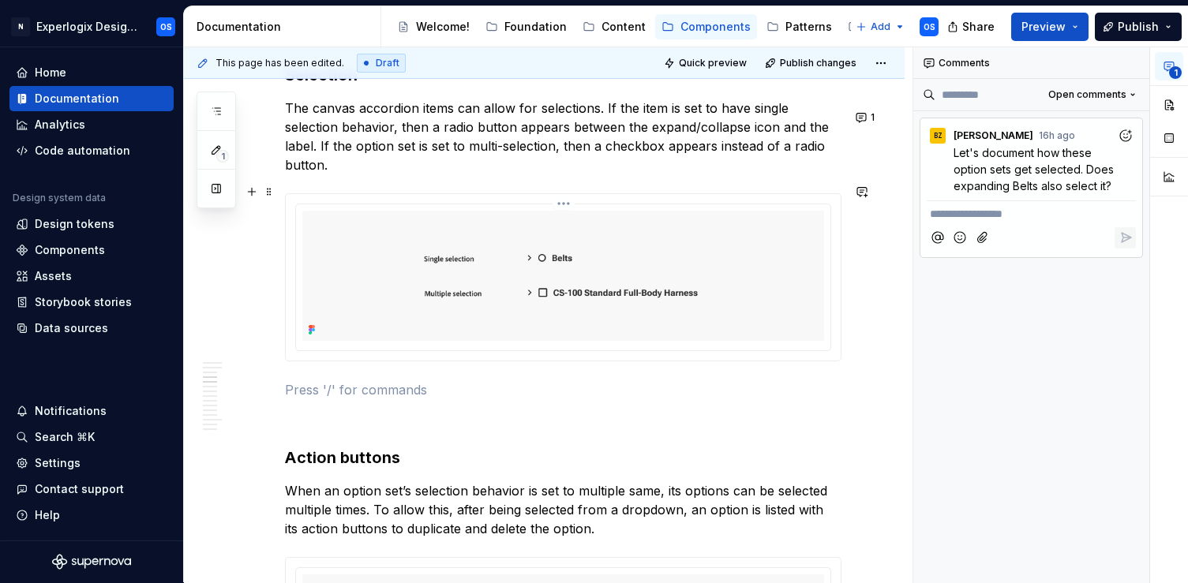
scroll to position [1393, 0]
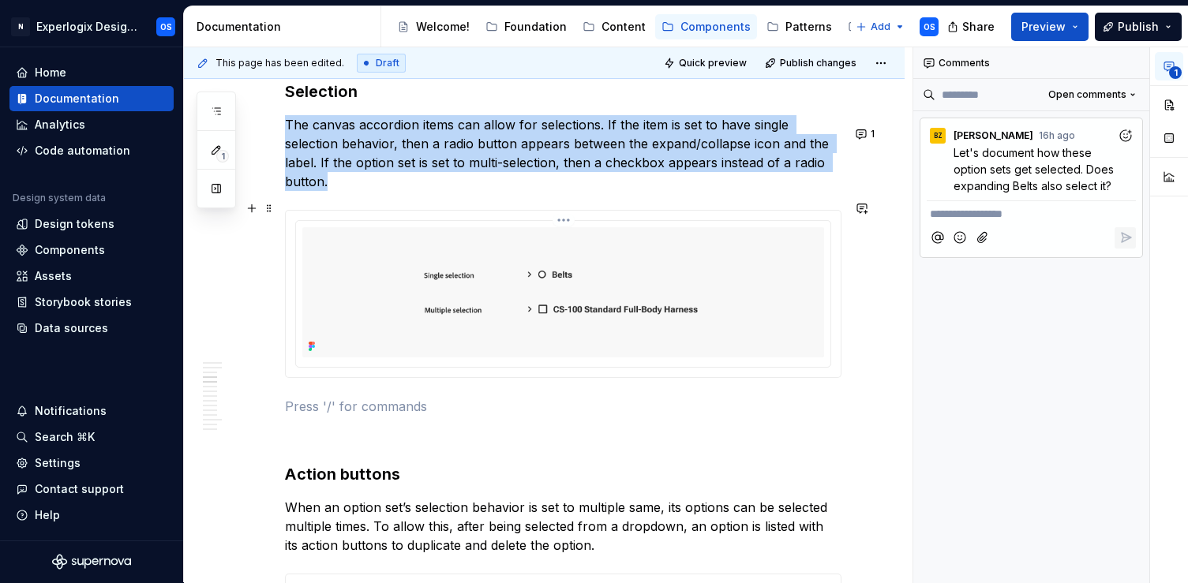
click at [570, 212] on html "N Experlogix Design System OS Home Documentation Analytics Code automation Desi…" at bounding box center [594, 291] width 1188 height 583
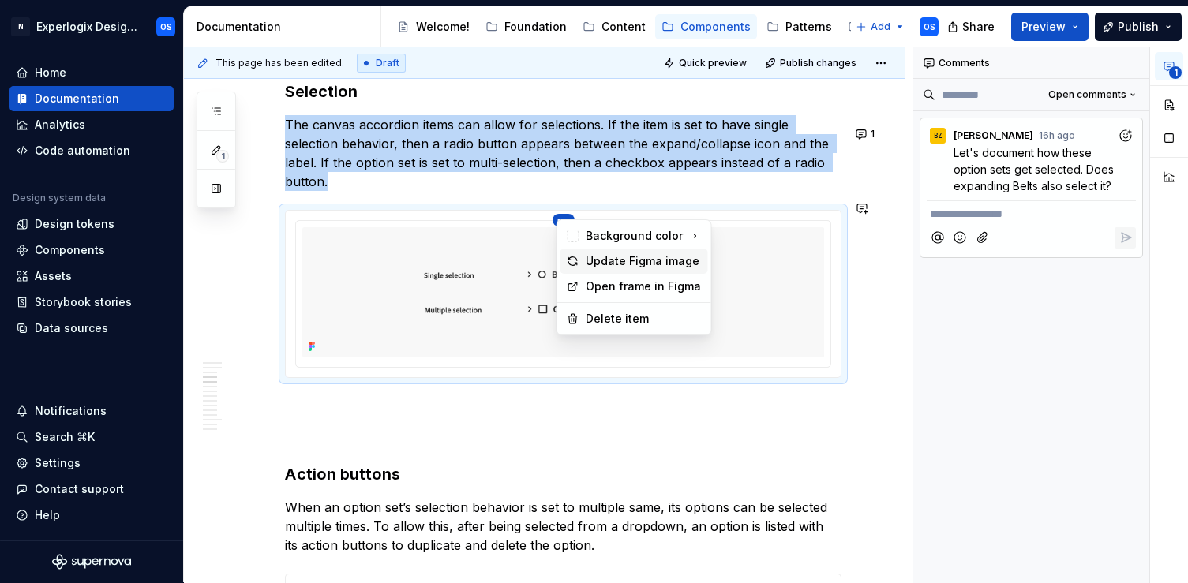
click at [593, 258] on div "Update Figma image" at bounding box center [644, 261] width 116 height 16
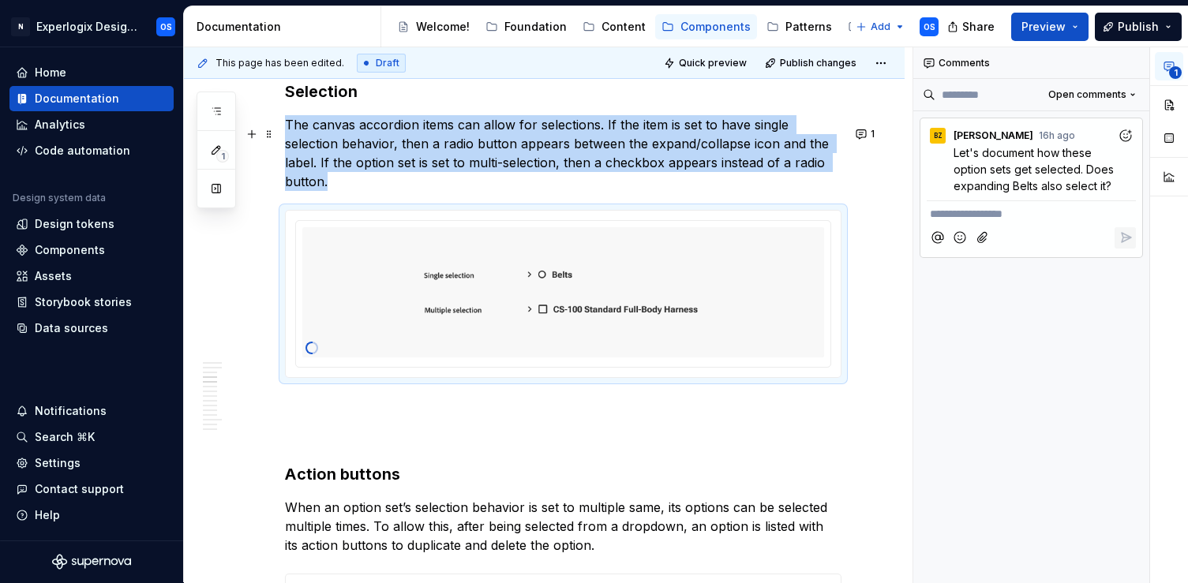
click at [809, 170] on p "The canvas accordion items can allow for selections. If the item is set to have…" at bounding box center [563, 153] width 557 height 76
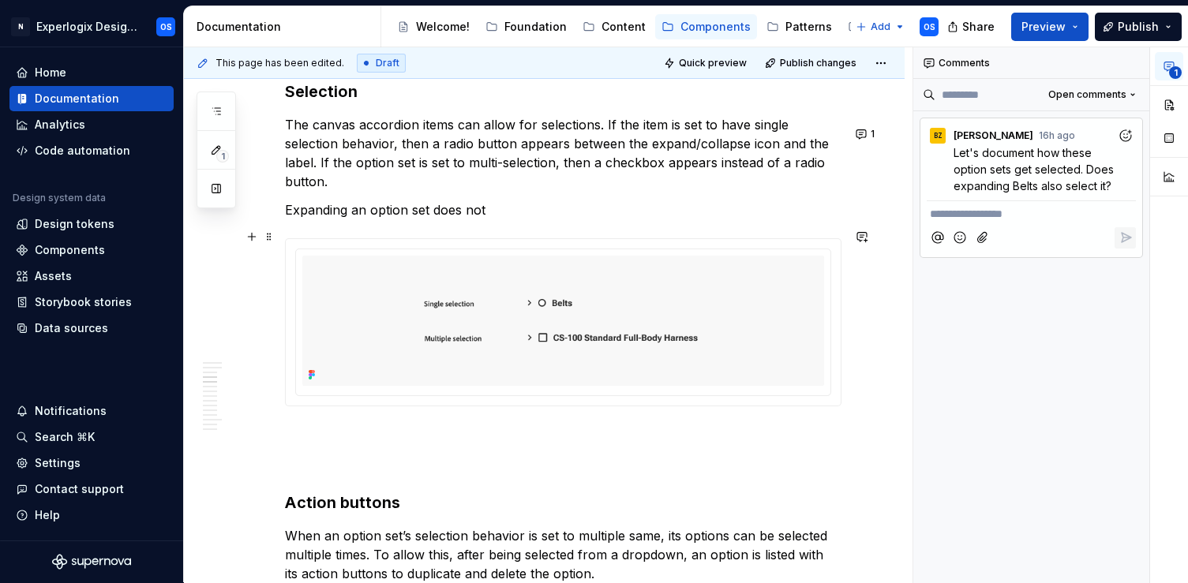
click at [568, 239] on div at bounding box center [563, 322] width 555 height 167
click at [565, 256] on img at bounding box center [563, 321] width 522 height 130
click at [567, 238] on html "N Experlogix Design System OS Home Documentation Analytics Code automation Desi…" at bounding box center [594, 291] width 1188 height 583
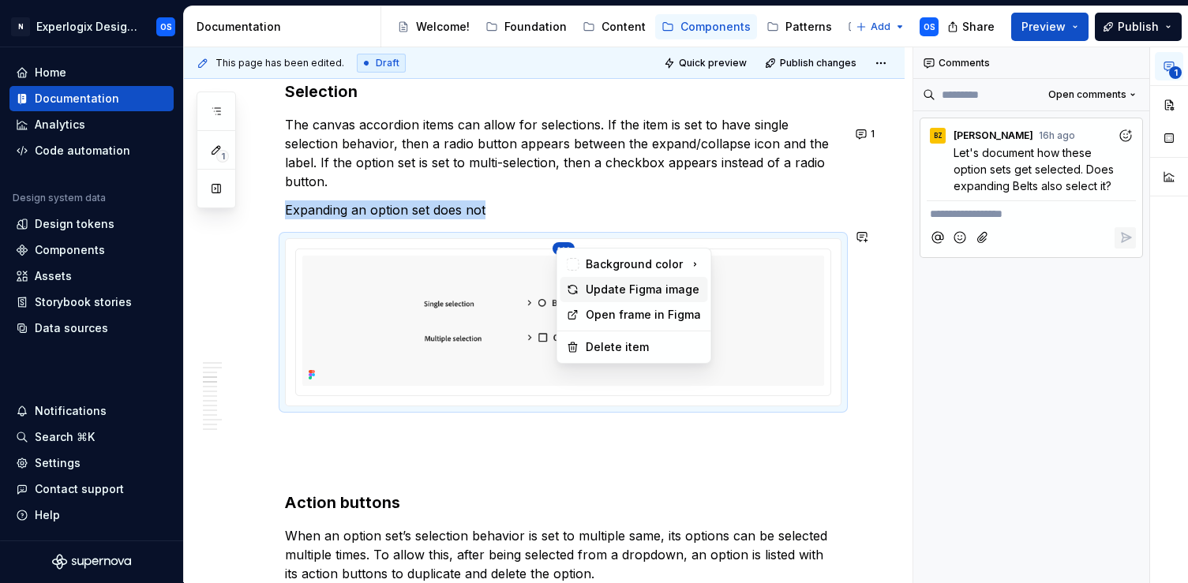
click at [588, 289] on div "Update Figma image" at bounding box center [644, 290] width 116 height 16
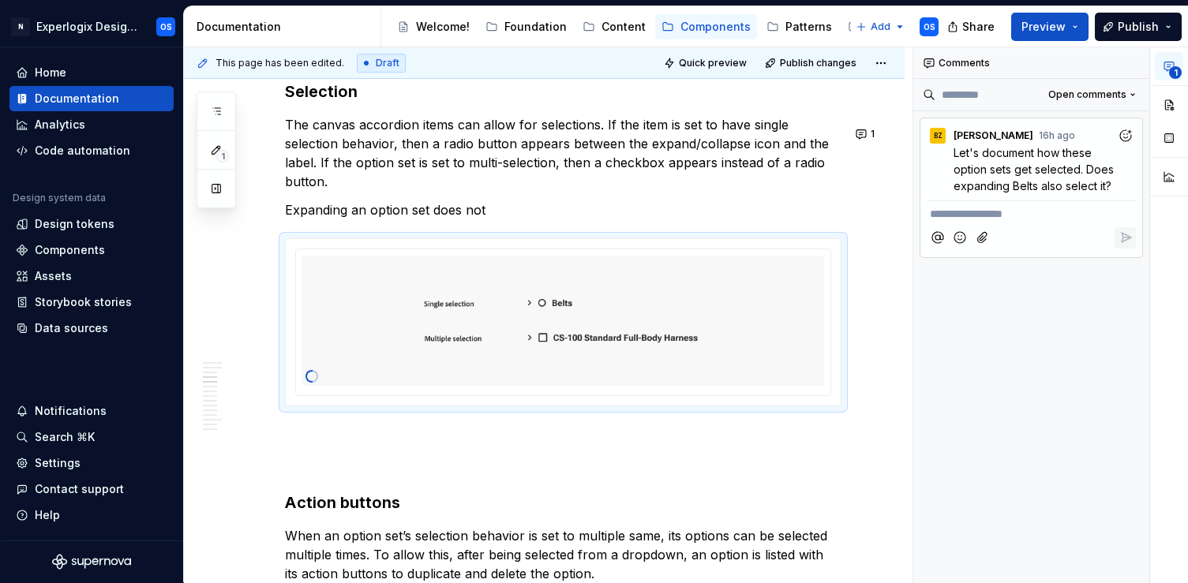
click at [1066, 174] on span "Let's document how these option sets get selected. Does expanding Belts also se…" at bounding box center [1035, 169] width 163 height 47
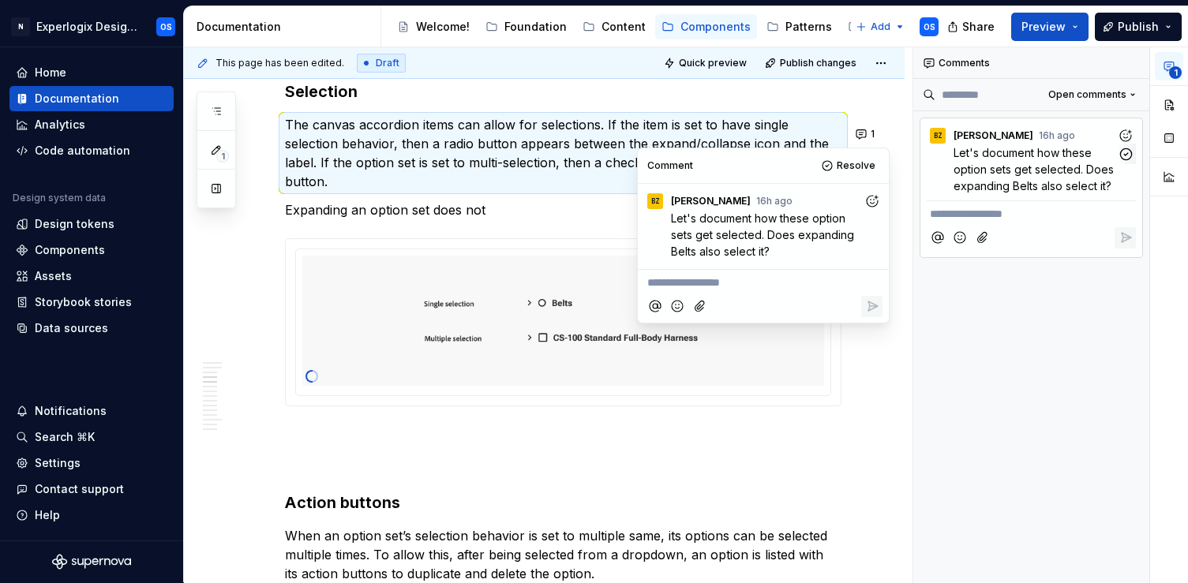
scroll to position [1391, 0]
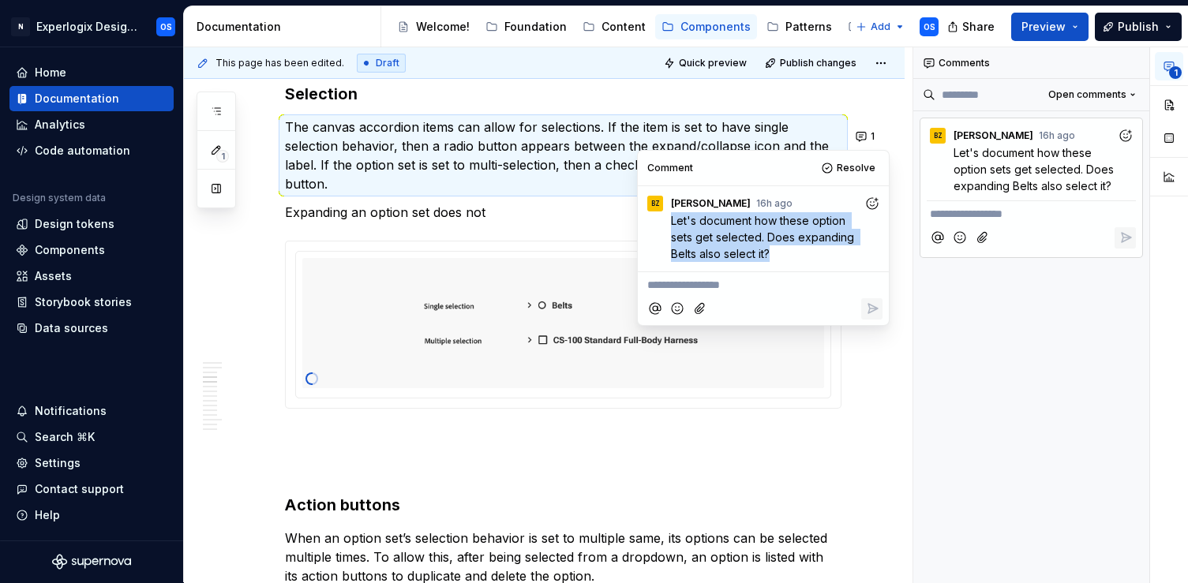
drag, startPoint x: 669, startPoint y: 216, endPoint x: 778, endPoint y: 258, distance: 116.7
click at [778, 259] on div "Let's document how these option sets get selected. Does expanding Belts also se…" at bounding box center [763, 237] width 238 height 50
copy span "Let's document how these option sets get selected. Does expanding Belts also se…"
click at [504, 203] on p "Expanding an option set does not" at bounding box center [563, 212] width 557 height 19
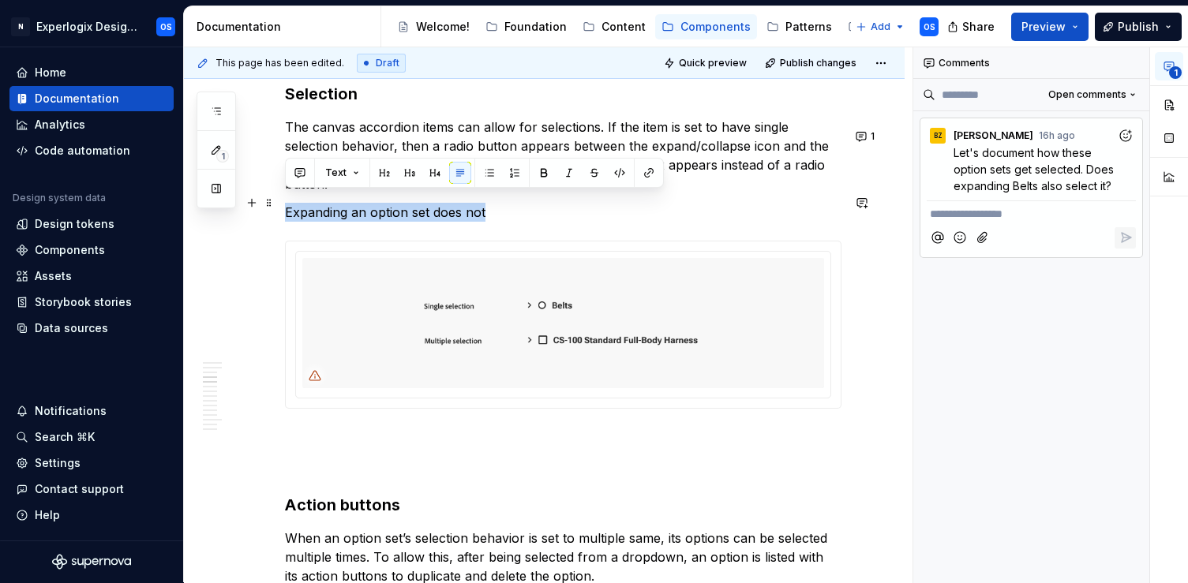
drag, startPoint x: 504, startPoint y: 204, endPoint x: 282, endPoint y: 202, distance: 222.6
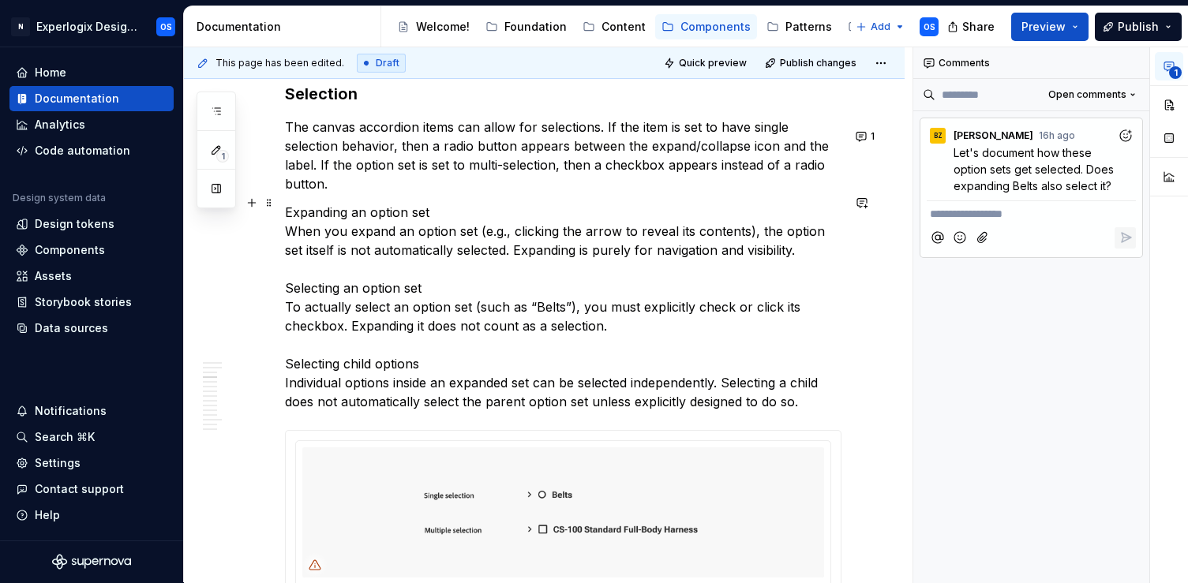
click at [332, 204] on p "Expanding an option set When you expand an option set (e.g., clicking the arrow…" at bounding box center [563, 307] width 557 height 208
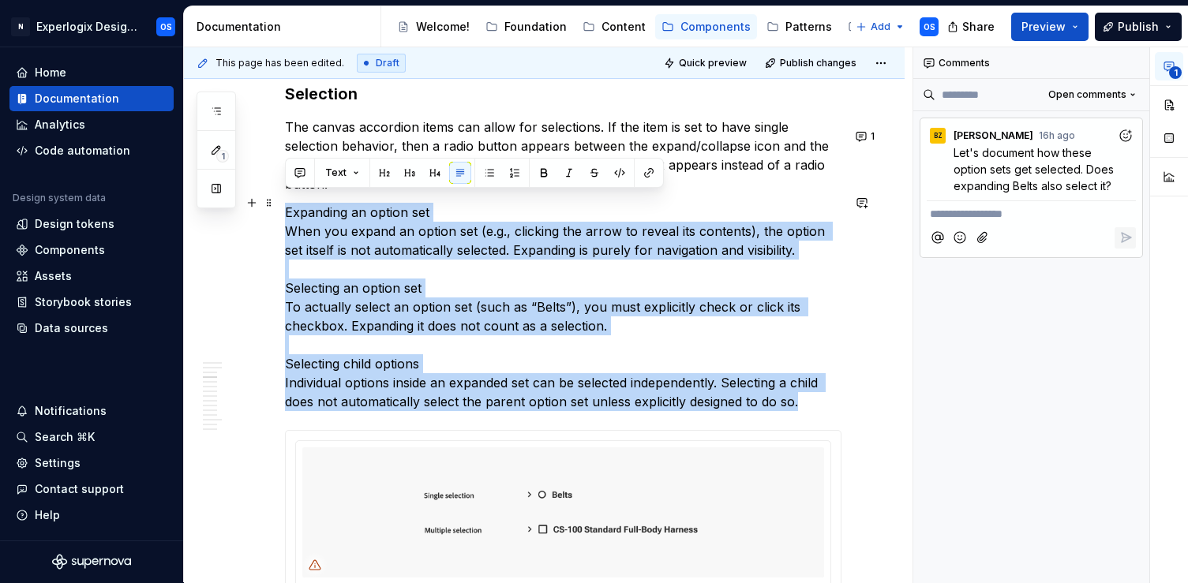
click at [332, 204] on p "Expanding an option set When you expand an option set (e.g., clicking the arrow…" at bounding box center [563, 307] width 557 height 208
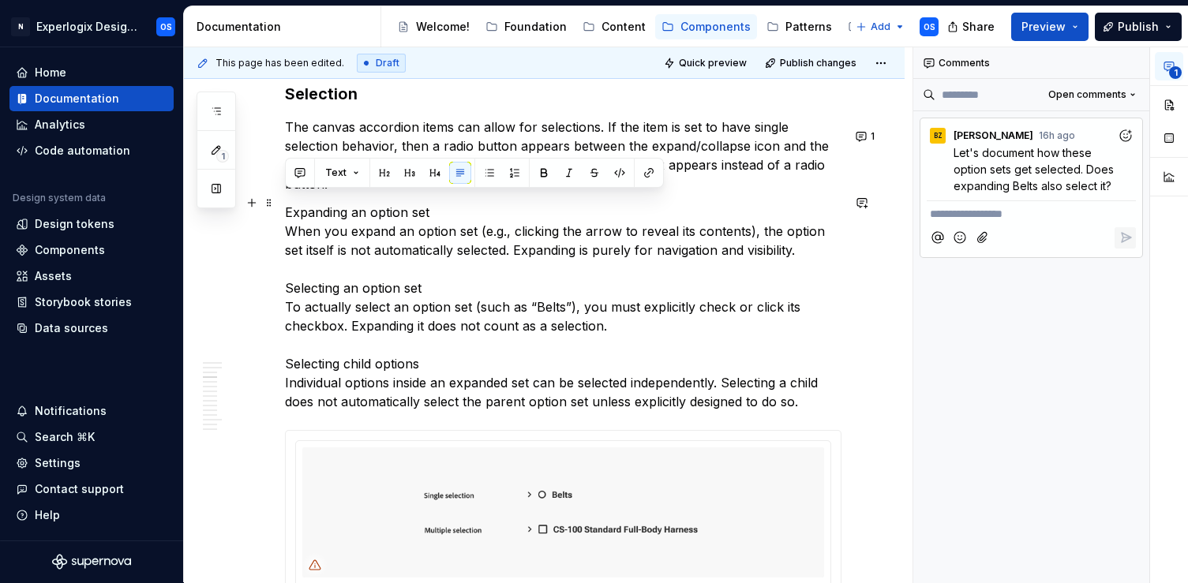
click at [376, 203] on p "Expanding an option set When you expand an option set (e.g., clicking the arrow…" at bounding box center [563, 307] width 557 height 208
drag, startPoint x: 440, startPoint y: 196, endPoint x: 282, endPoint y: 190, distance: 158.8
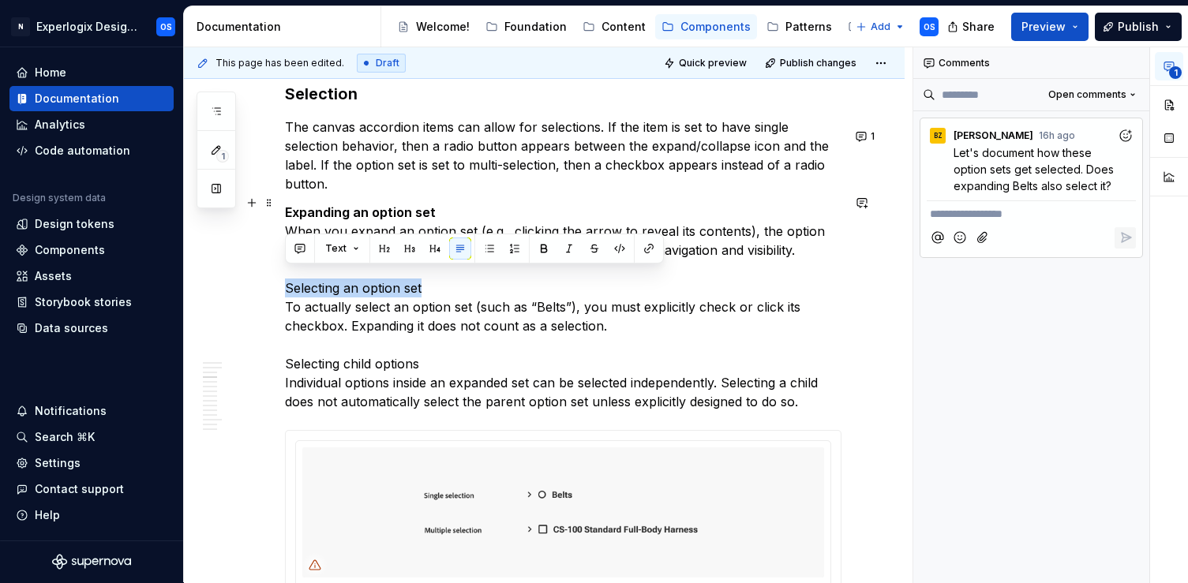
drag, startPoint x: 424, startPoint y: 273, endPoint x: 281, endPoint y: 272, distance: 142.9
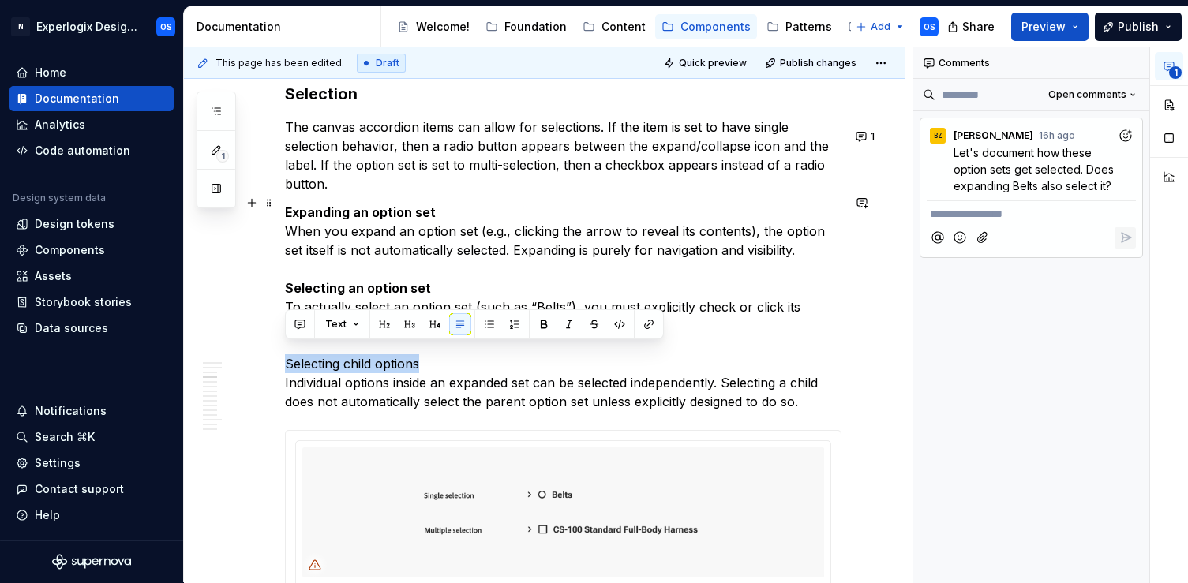
drag, startPoint x: 437, startPoint y: 353, endPoint x: 279, endPoint y: 346, distance: 158.0
click at [433, 393] on p "Expanding an option set When you expand an option set (e.g., clicking the arrow…" at bounding box center [563, 307] width 557 height 208
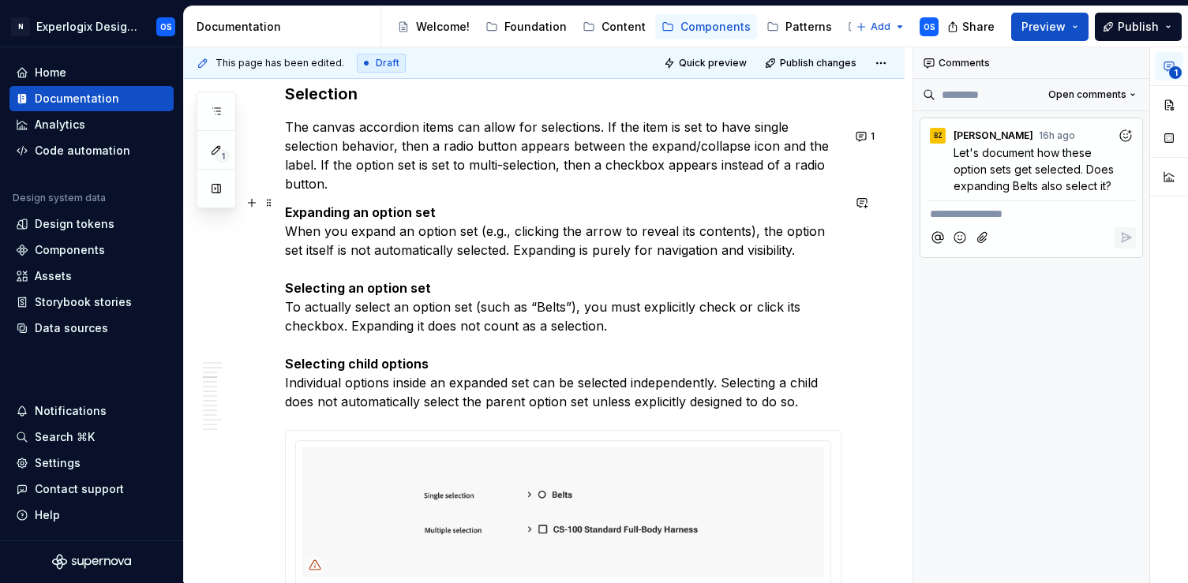
click at [602, 226] on p "Expanding an option set When you expand an option set (e.g., clicking the arrow…" at bounding box center [563, 307] width 557 height 208
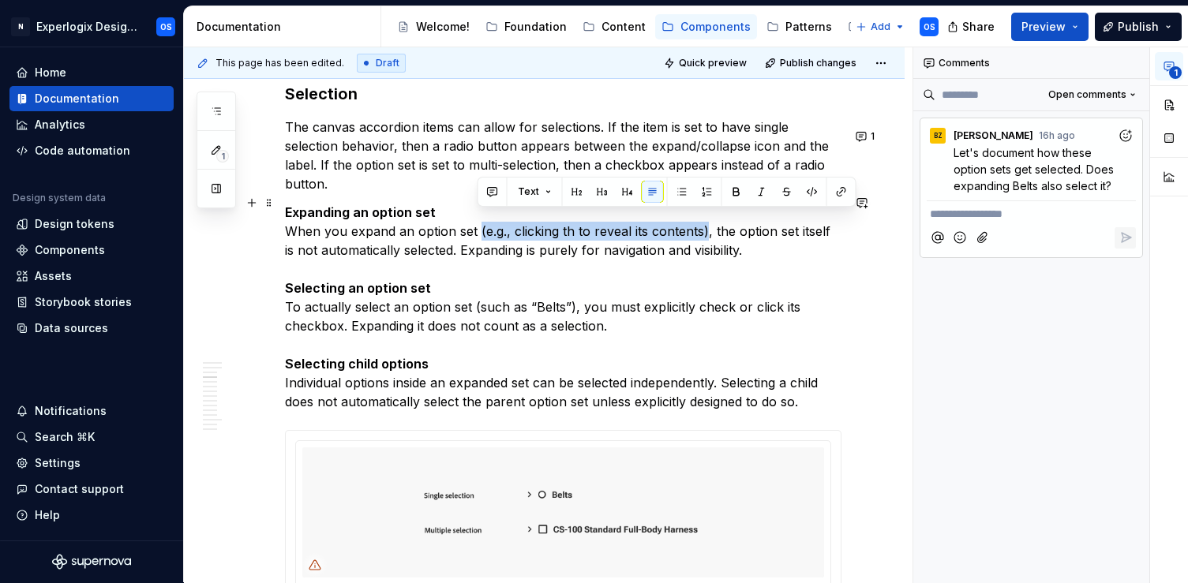
drag, startPoint x: 476, startPoint y: 218, endPoint x: 703, endPoint y: 214, distance: 227.4
click at [703, 214] on p "Expanding an option set When you expand an option set (e.g., clicking th to rev…" at bounding box center [563, 307] width 557 height 208
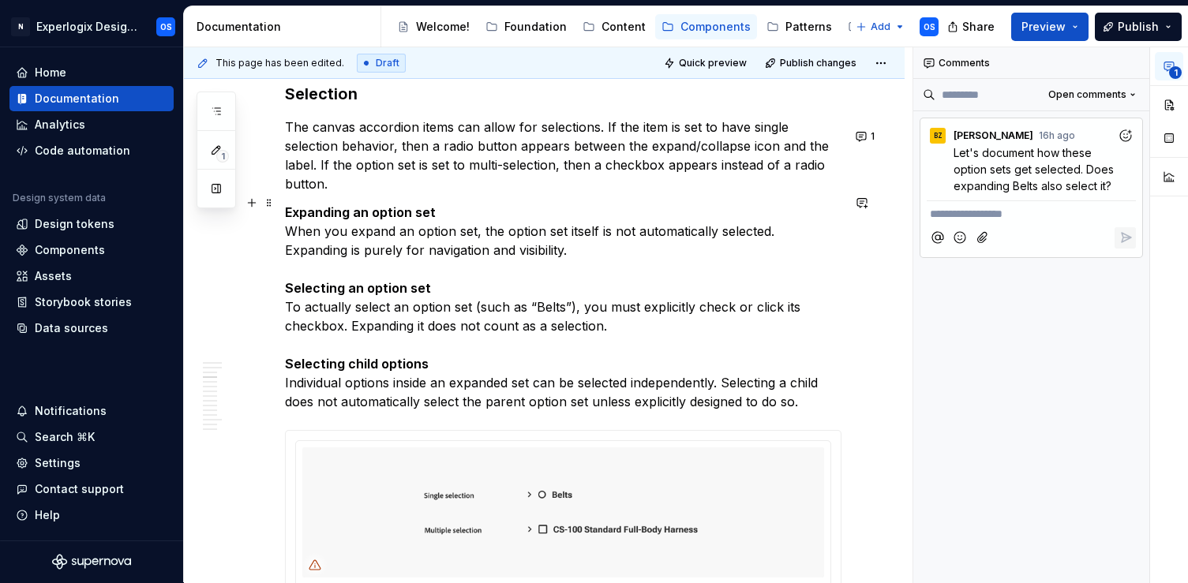
click at [617, 222] on p "Expanding an option set When you expand an option set, the option set itself is…" at bounding box center [563, 307] width 557 height 208
click at [689, 242] on p "Expanding an option set When you expand an option set, the option set itself is…" at bounding box center [563, 307] width 557 height 208
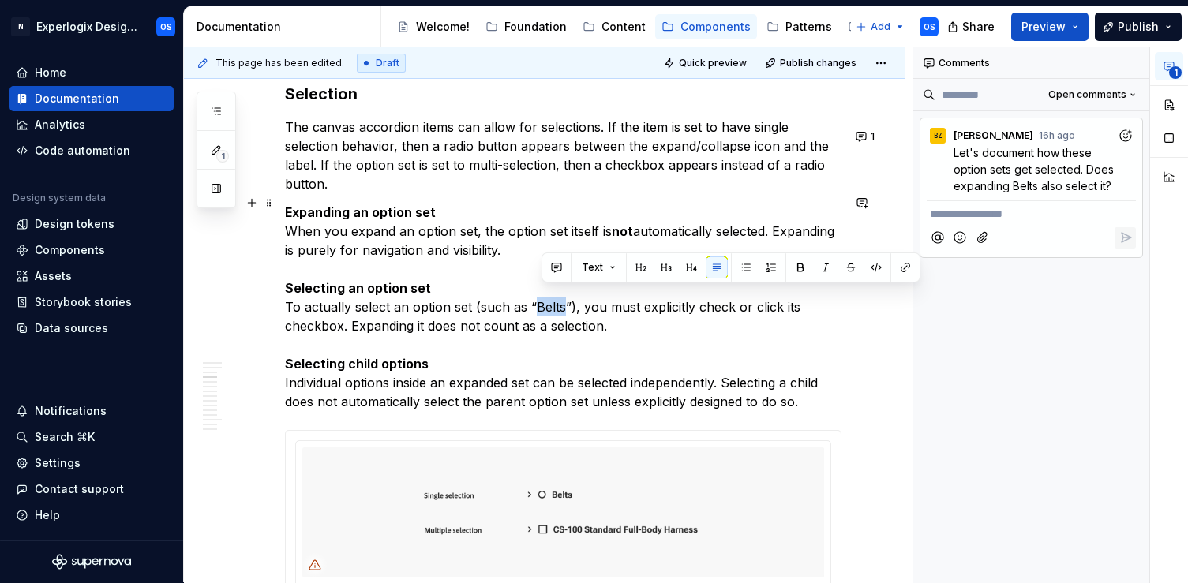
drag, startPoint x: 561, startPoint y: 292, endPoint x: 535, endPoint y: 291, distance: 26.1
click at [535, 291] on p "Expanding an option set When you expand an option set, the option set itself is…" at bounding box center [563, 307] width 557 height 208
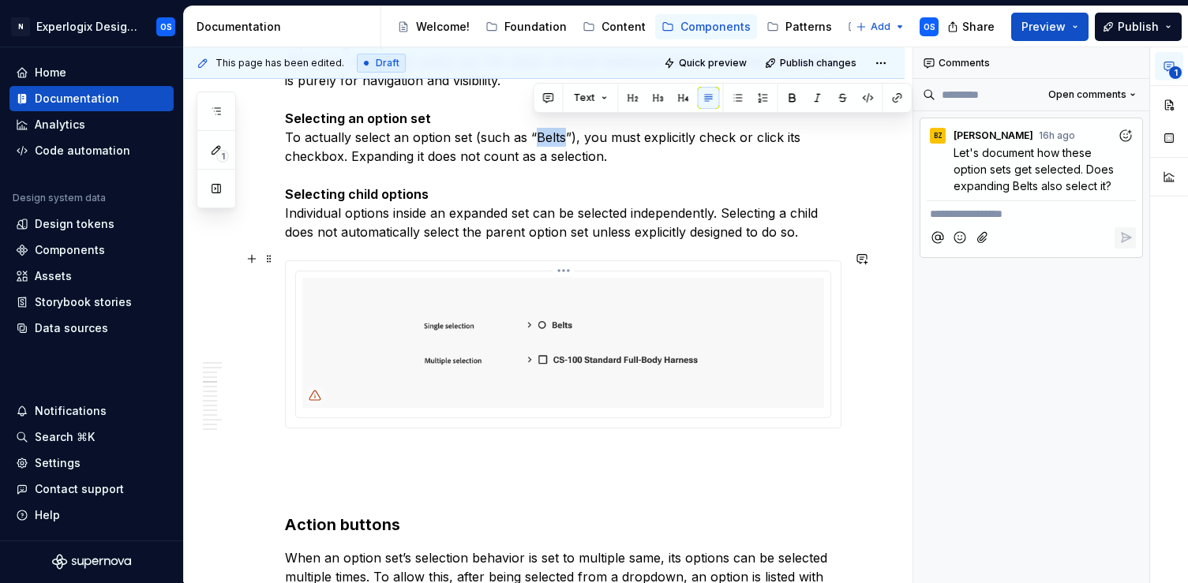
scroll to position [1558, 0]
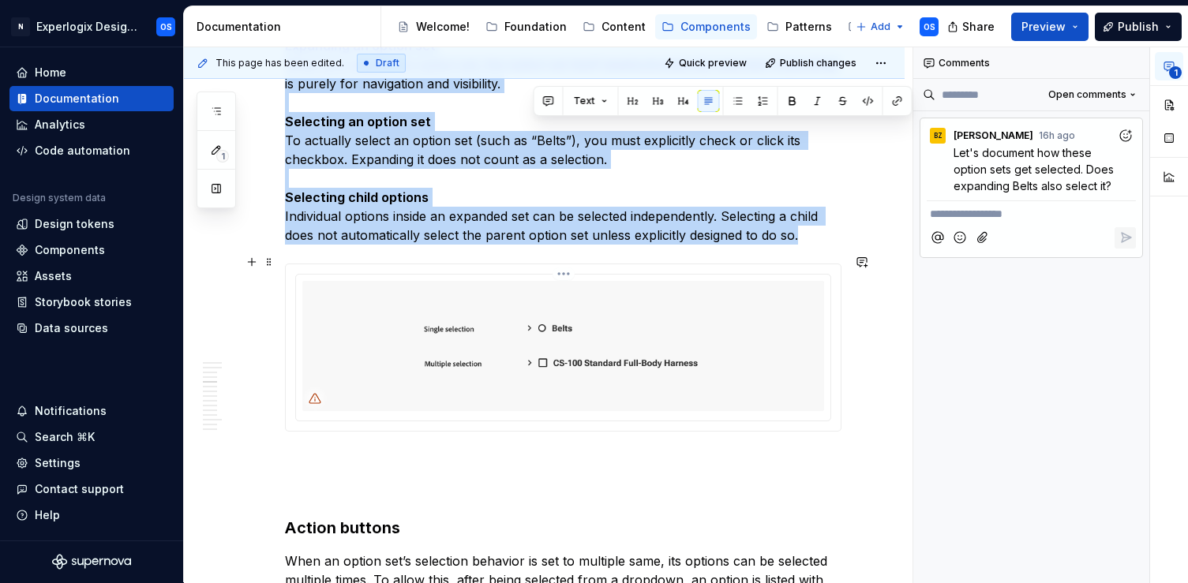
click at [570, 265] on html "N Experlogix Design System OS Home Documentation Analytics Code automation Desi…" at bounding box center [594, 291] width 1188 height 583
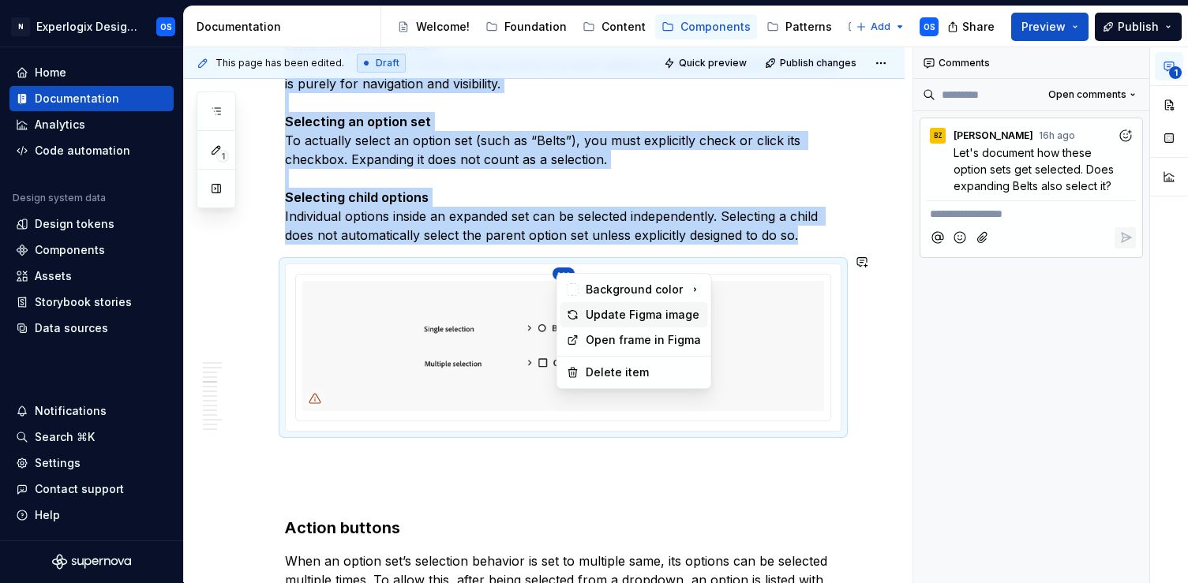
click at [588, 317] on div "Update Figma image" at bounding box center [644, 315] width 116 height 16
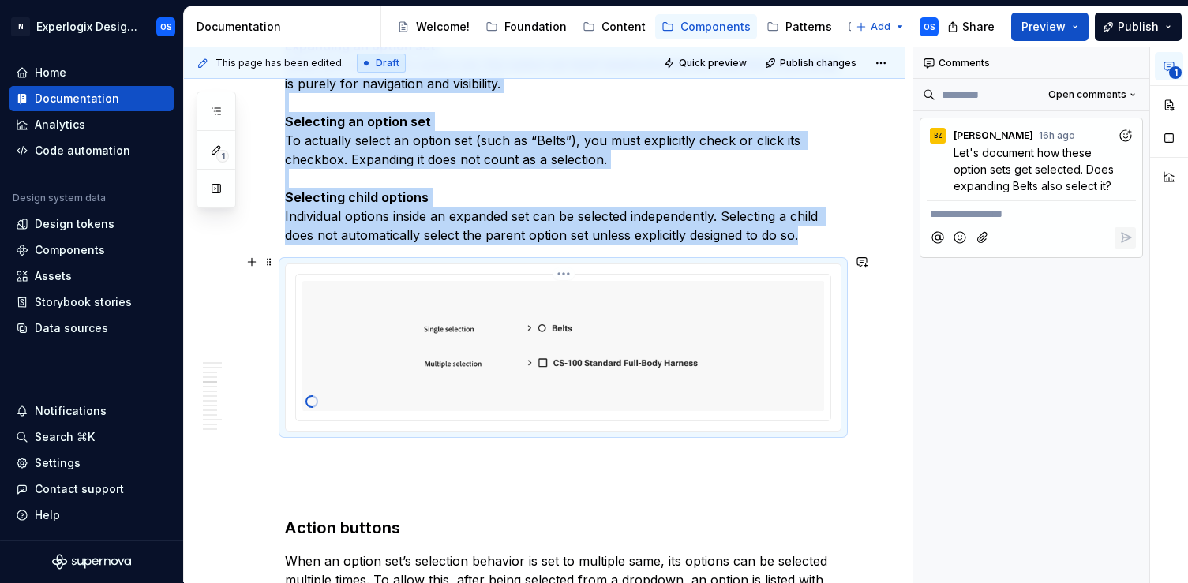
click at [527, 399] on img at bounding box center [563, 346] width 522 height 130
click at [563, 281] on img at bounding box center [563, 346] width 522 height 130
click at [1162, 71] on button "1" at bounding box center [1169, 66] width 28 height 28
click at [1174, 70] on span "1" at bounding box center [1175, 72] width 13 height 13
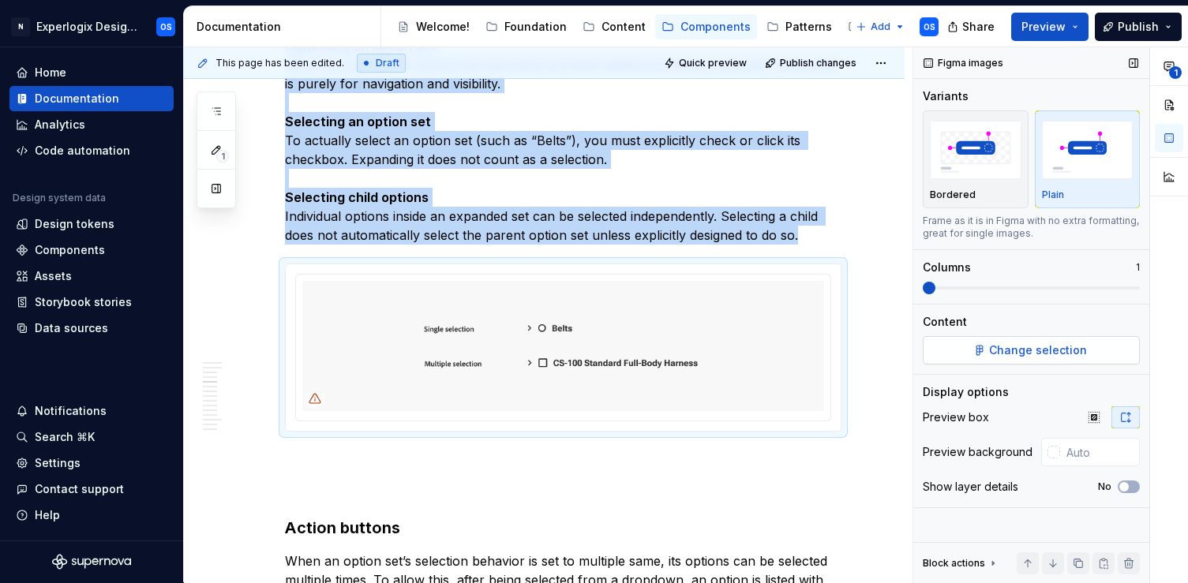
click at [1063, 351] on span "Change selection" at bounding box center [1038, 351] width 98 height 16
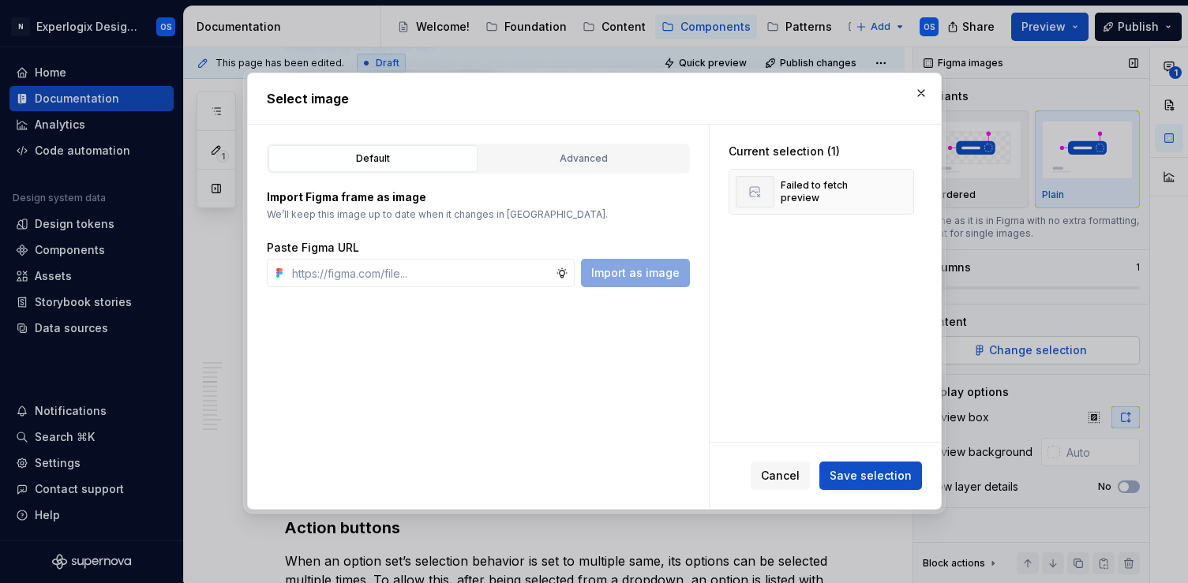
type textarea "*"
type input "[URL][DOMAIN_NAME]"
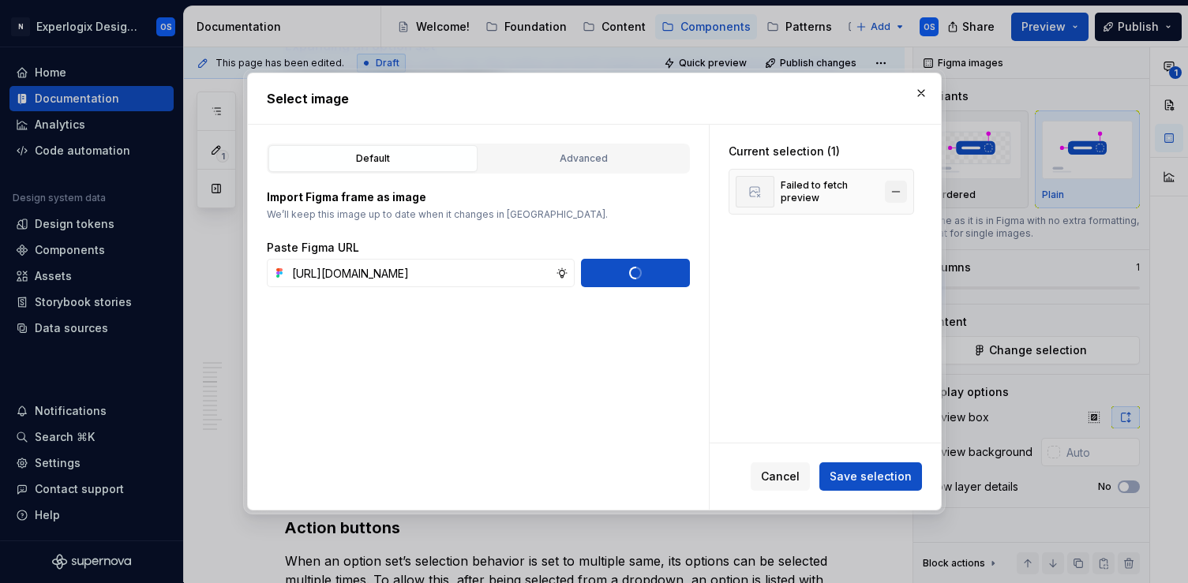
scroll to position [0, 0]
click at [903, 191] on button "button" at bounding box center [896, 192] width 22 height 22
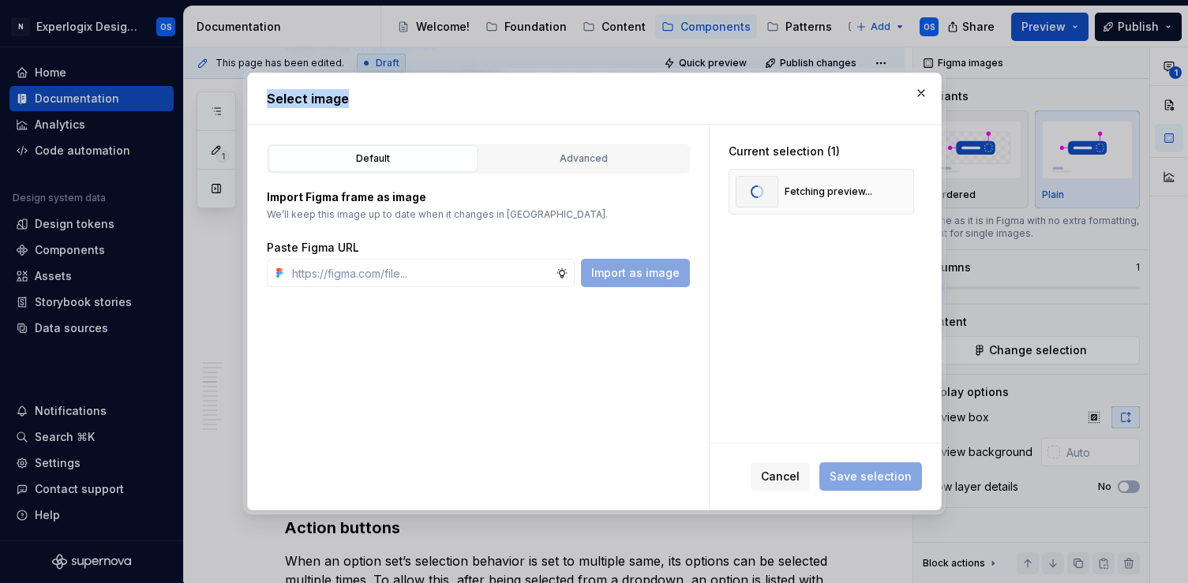
drag, startPoint x: 562, startPoint y: 69, endPoint x: 692, endPoint y: 111, distance: 135.8
click at [692, 112] on div "Select image Default Advanced Import Figma frame as image We’ll keep this image…" at bounding box center [594, 291] width 703 height 445
click at [613, 102] on h2 "Select image" at bounding box center [594, 98] width 655 height 19
click at [883, 474] on span "Save selection" at bounding box center [871, 477] width 82 height 16
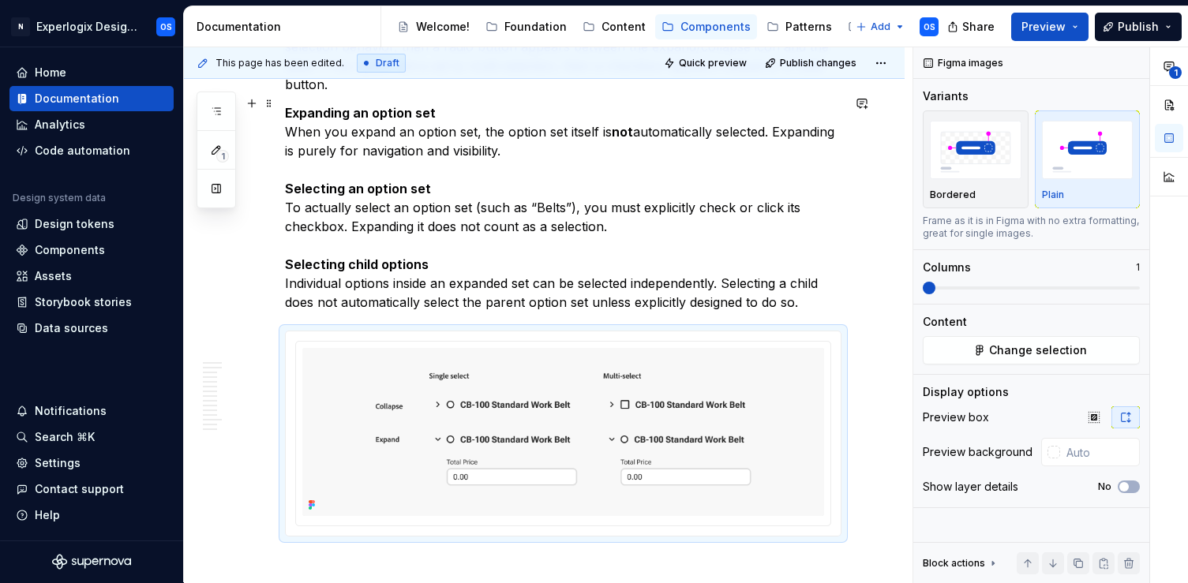
scroll to position [1491, 0]
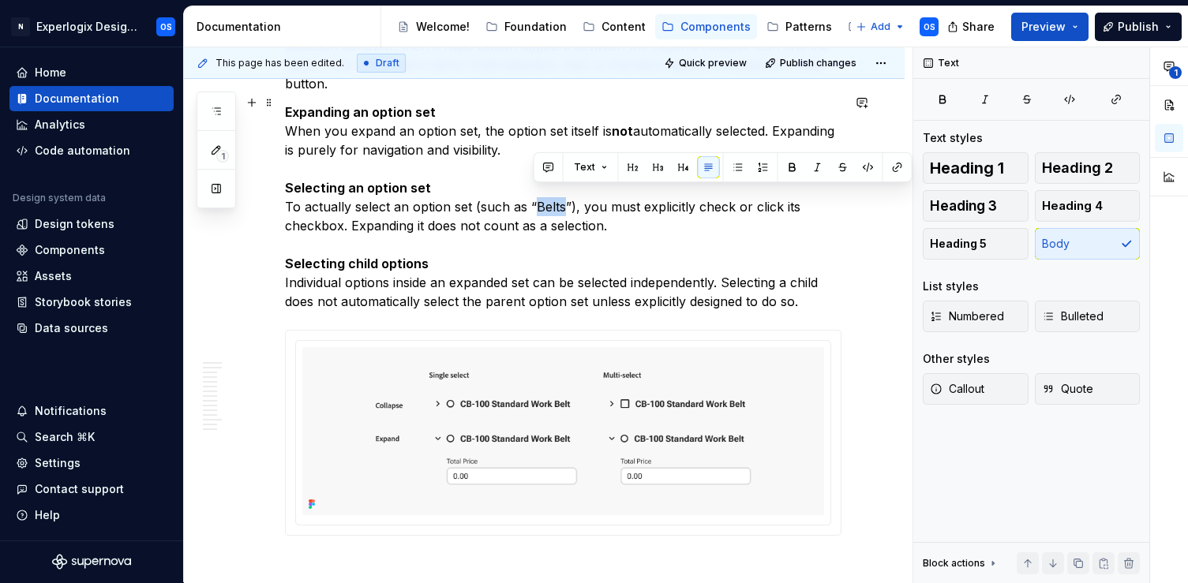
drag, startPoint x: 561, startPoint y: 197, endPoint x: 534, endPoint y: 196, distance: 27.7
click at [534, 196] on p "Expanding an option set When you expand an option set, the option set itself is…" at bounding box center [563, 207] width 557 height 208
drag, startPoint x: 574, startPoint y: 197, endPoint x: 470, endPoint y: 193, distance: 103.5
click at [470, 193] on p "Expanding an option set When you expand an option set, the option set itself is…" at bounding box center [563, 207] width 557 height 208
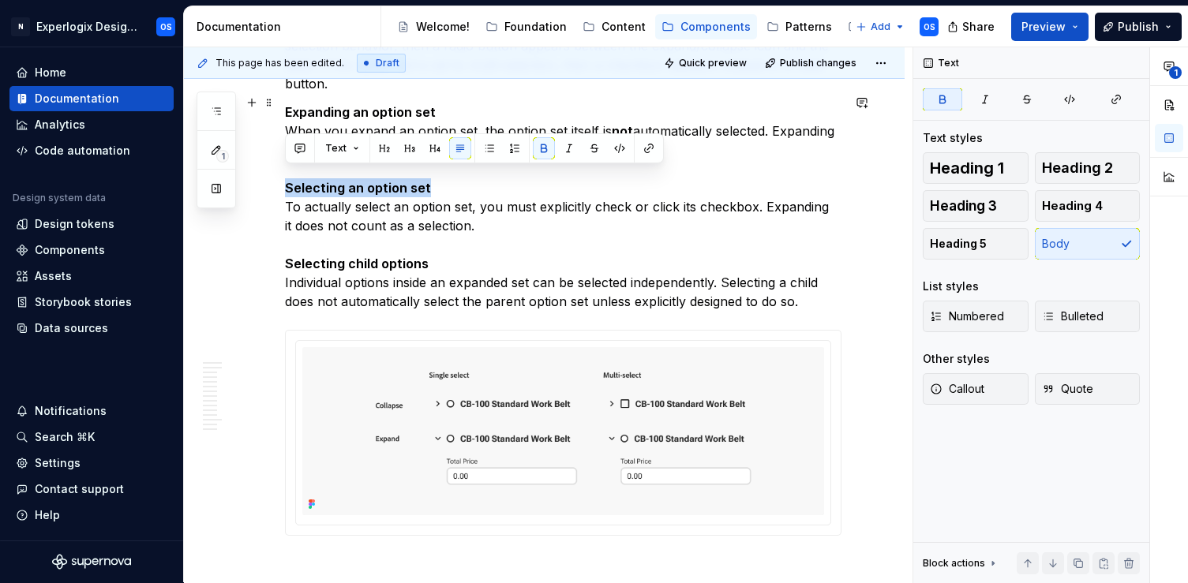
drag, startPoint x: 436, startPoint y: 179, endPoint x: 255, endPoint y: 177, distance: 180.8
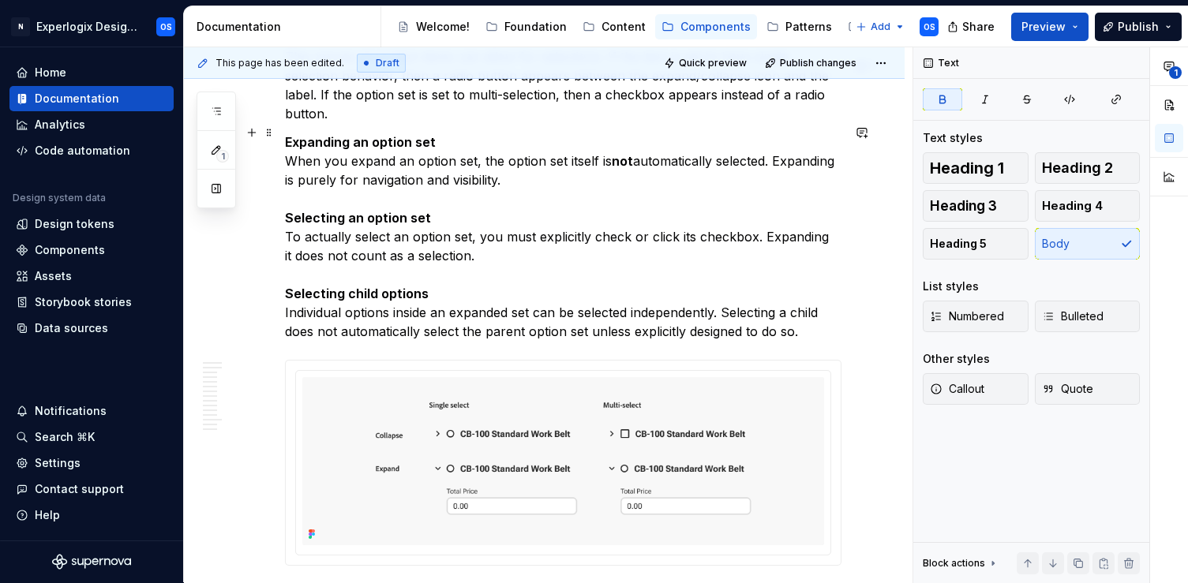
scroll to position [1463, 0]
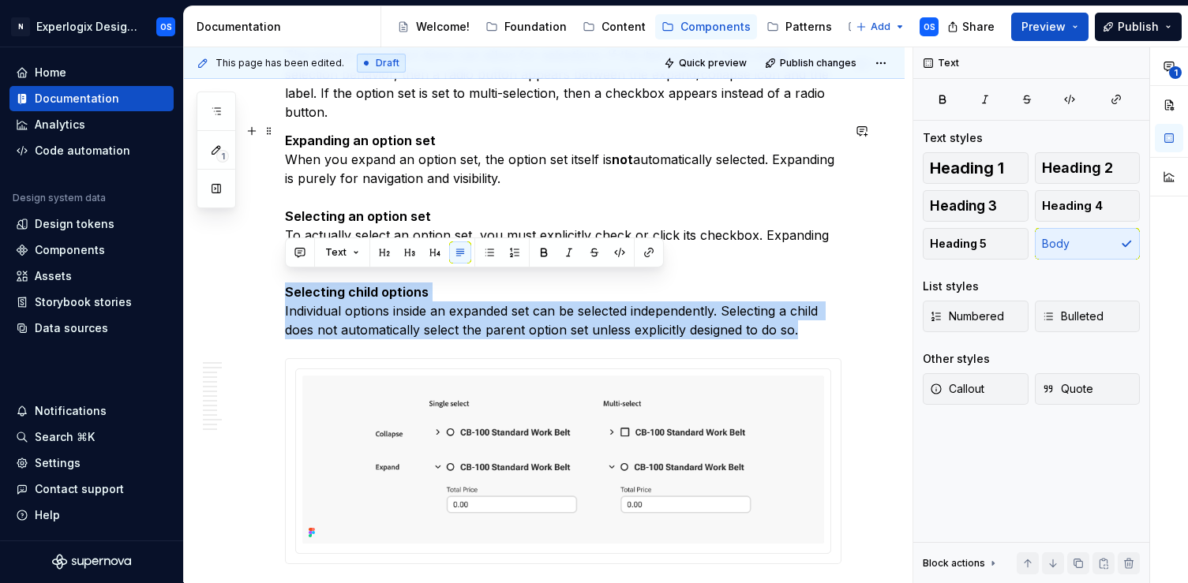
drag, startPoint x: 815, startPoint y: 321, endPoint x: 238, endPoint y: 287, distance: 578.1
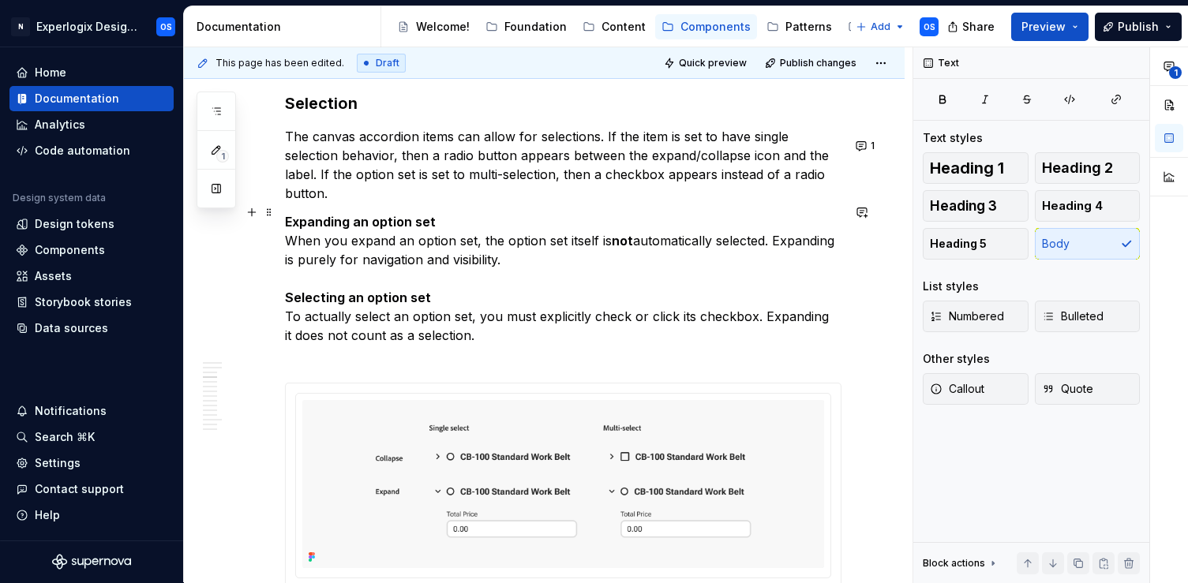
scroll to position [1370, 0]
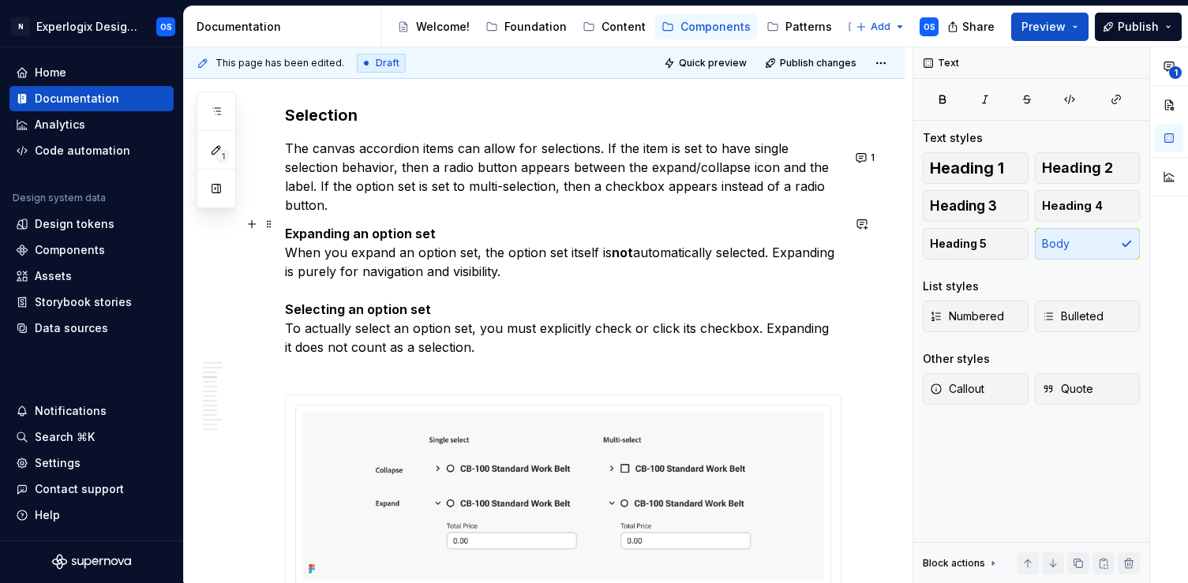
type textarea "*"
click at [487, 313] on p "Expanding an option set When you expand an option set, the option set itself is…" at bounding box center [563, 300] width 557 height 152
click at [332, 242] on p "Expanding an option set When you expand an option set, the option set itself is…" at bounding box center [563, 300] width 557 height 152
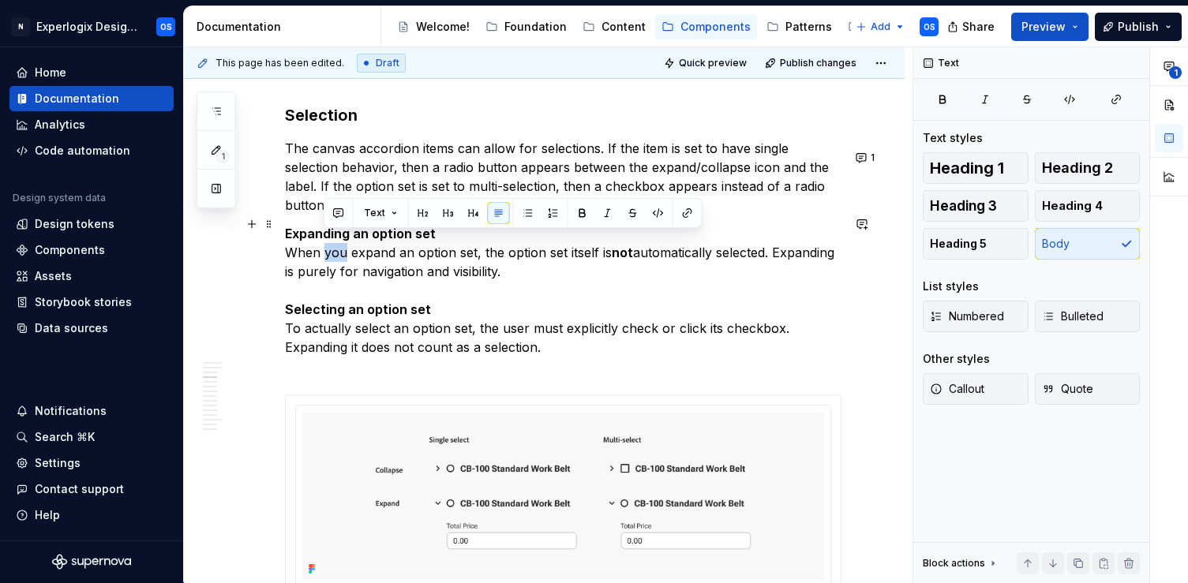
click at [332, 242] on p "Expanding an option set When you expand an option set, the option set itself is…" at bounding box center [563, 300] width 557 height 152
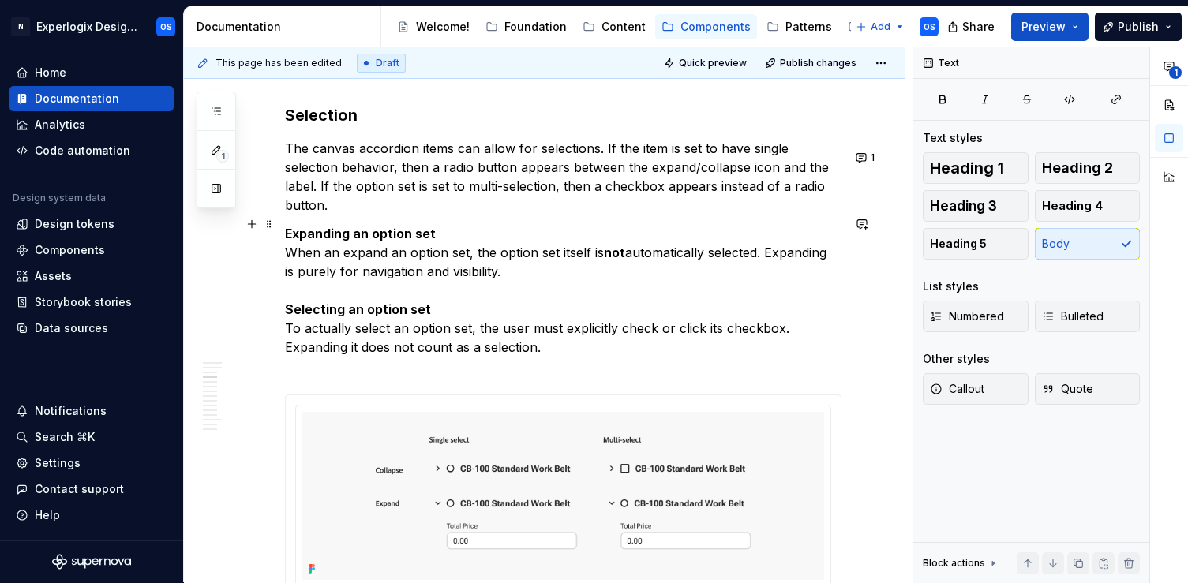
click at [365, 243] on p "Expanding an option set When an expand an option set, the option set itself is …" at bounding box center [563, 300] width 557 height 152
click at [419, 238] on p "Expanding an option set When an an option set, the option set itself is not aut…" at bounding box center [563, 300] width 557 height 152
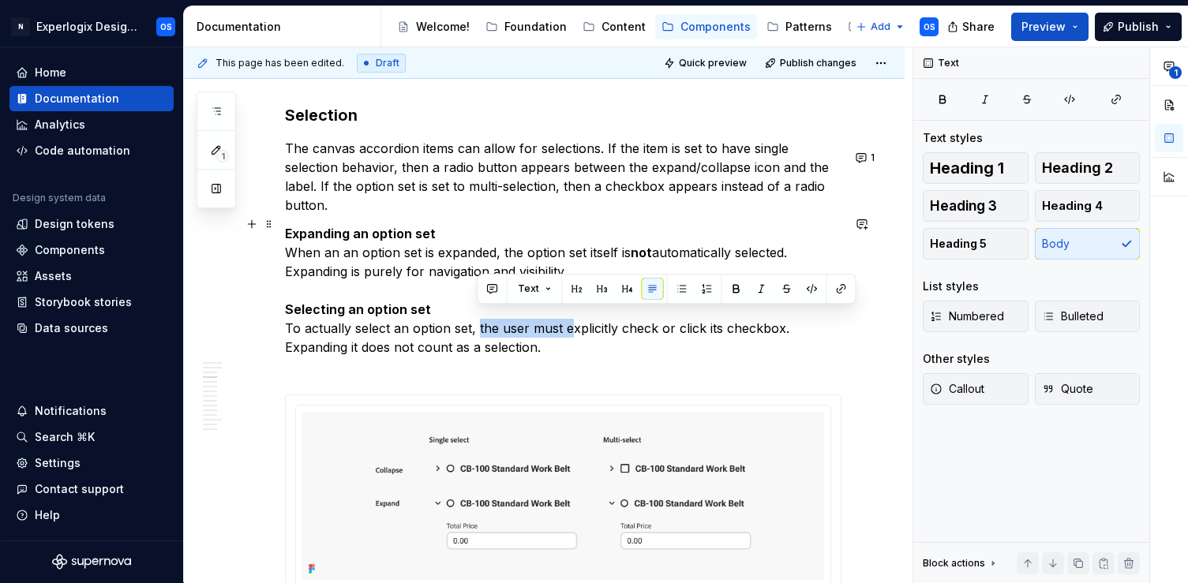
drag, startPoint x: 477, startPoint y: 317, endPoint x: 564, endPoint y: 311, distance: 87.1
click at [566, 313] on p "Expanding an option set When an an option set is expanded, the option set itsel…" at bounding box center [563, 300] width 557 height 152
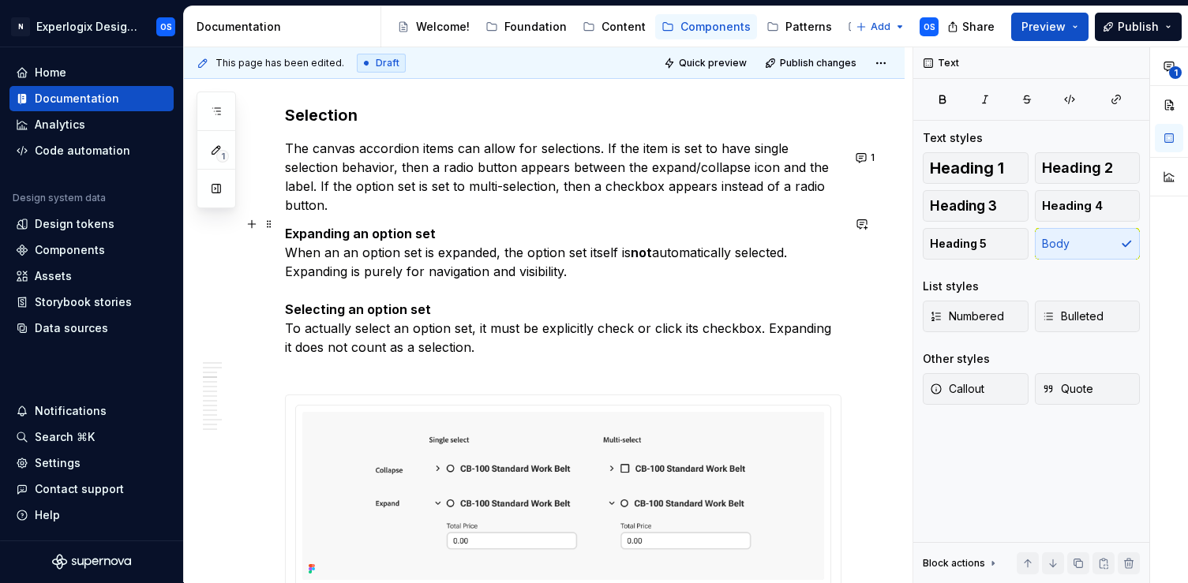
click at [631, 319] on p "Expanding an option set When an an option set is expanded, the option set itsel…" at bounding box center [563, 300] width 557 height 152
click at [692, 317] on p "Expanding an option set When an an option set is expanded, the option set itsel…" at bounding box center [563, 300] width 557 height 152
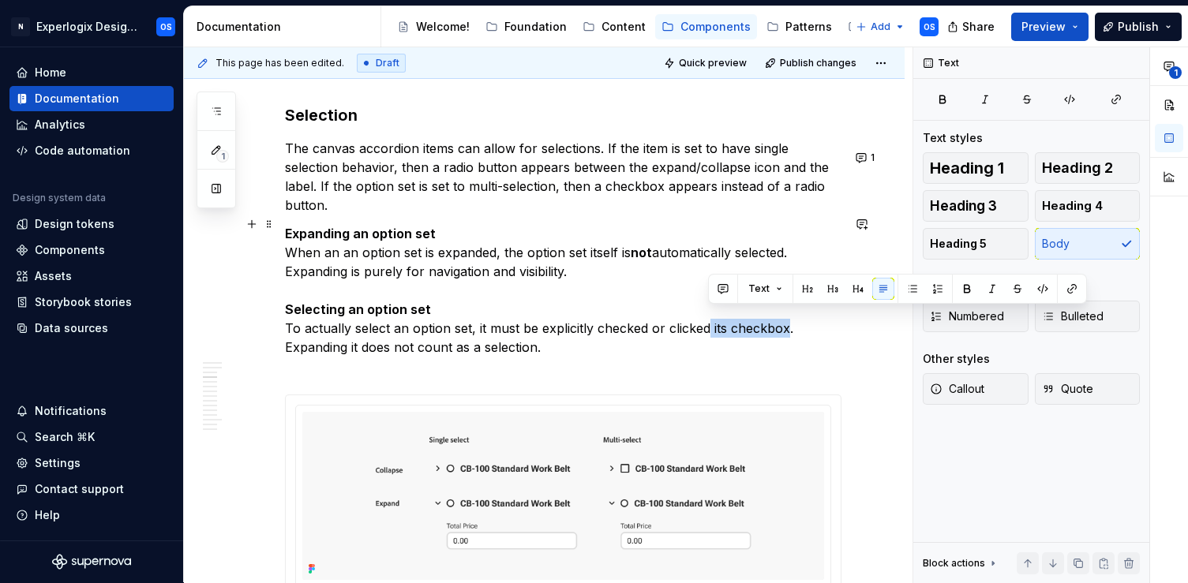
drag, startPoint x: 709, startPoint y: 317, endPoint x: 786, endPoint y: 317, distance: 77.4
click at [786, 317] on p "Expanding an option set When an an option set is expanded, the option set itsel…" at bounding box center [563, 300] width 557 height 152
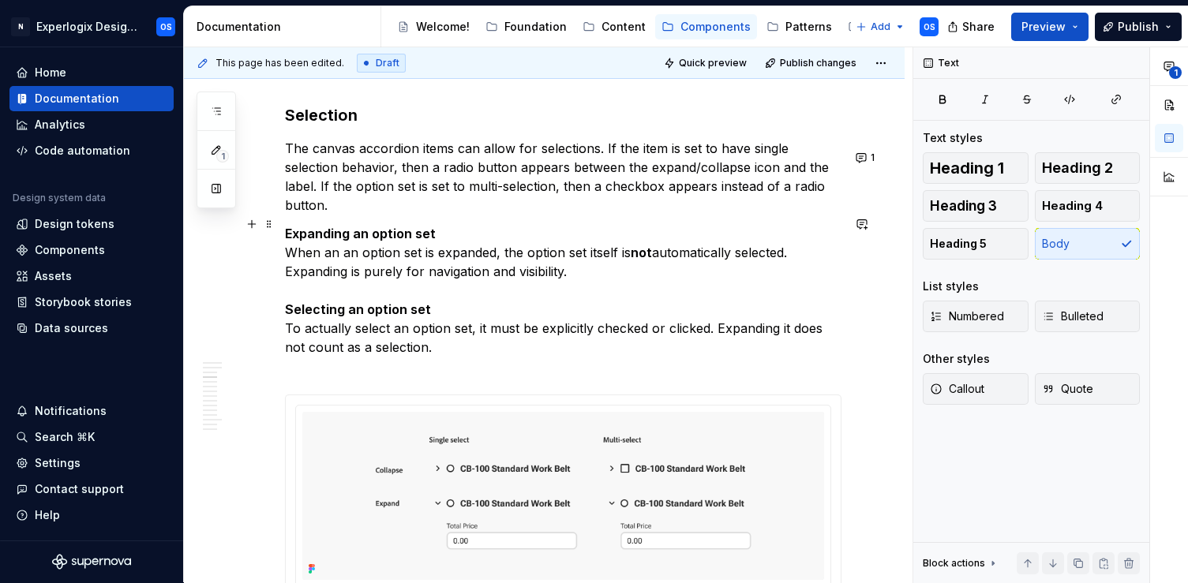
click at [487, 316] on p "Expanding an option set When an an option set is expanded, the option set itsel…" at bounding box center [563, 300] width 557 height 152
click at [491, 318] on p "Expanding an option set When an an option set is expanded, the option set itsel…" at bounding box center [563, 300] width 557 height 152
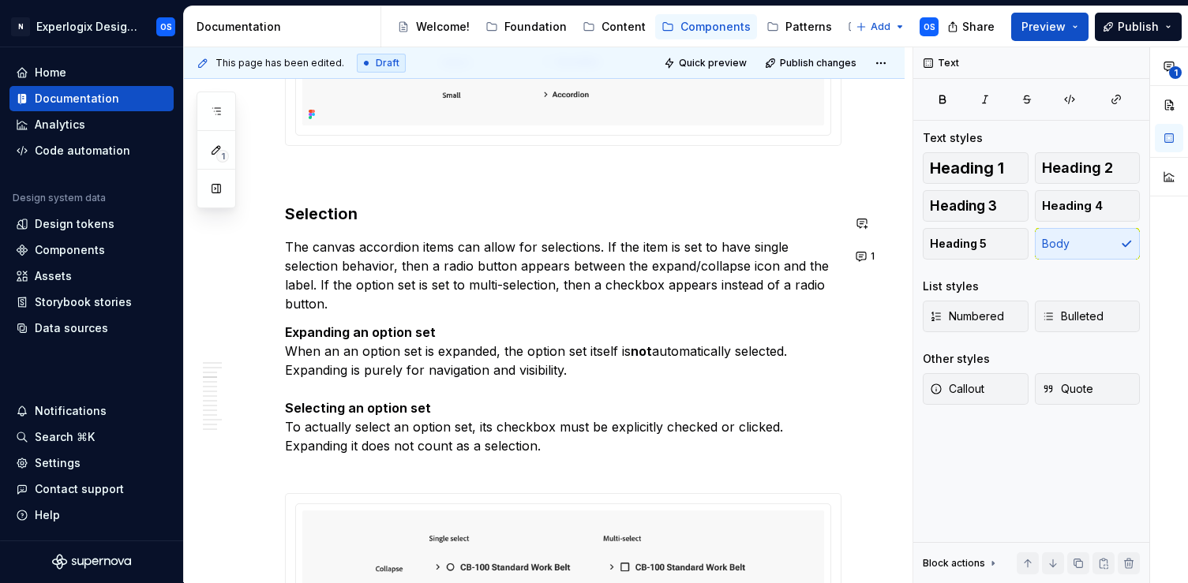
scroll to position [1265, 0]
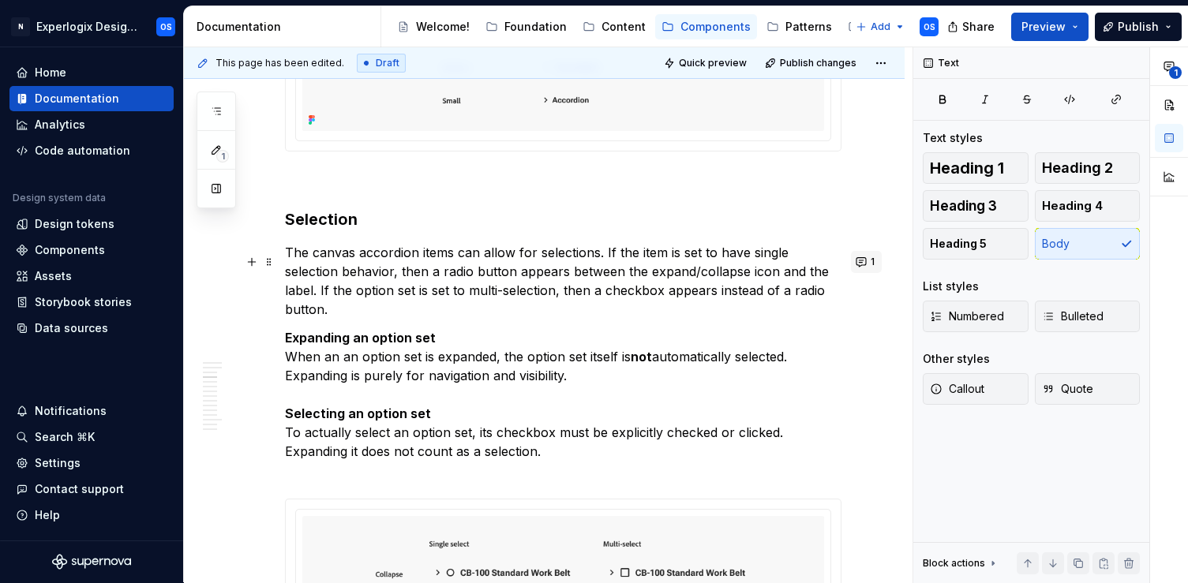
click at [874, 264] on button "1" at bounding box center [866, 262] width 31 height 22
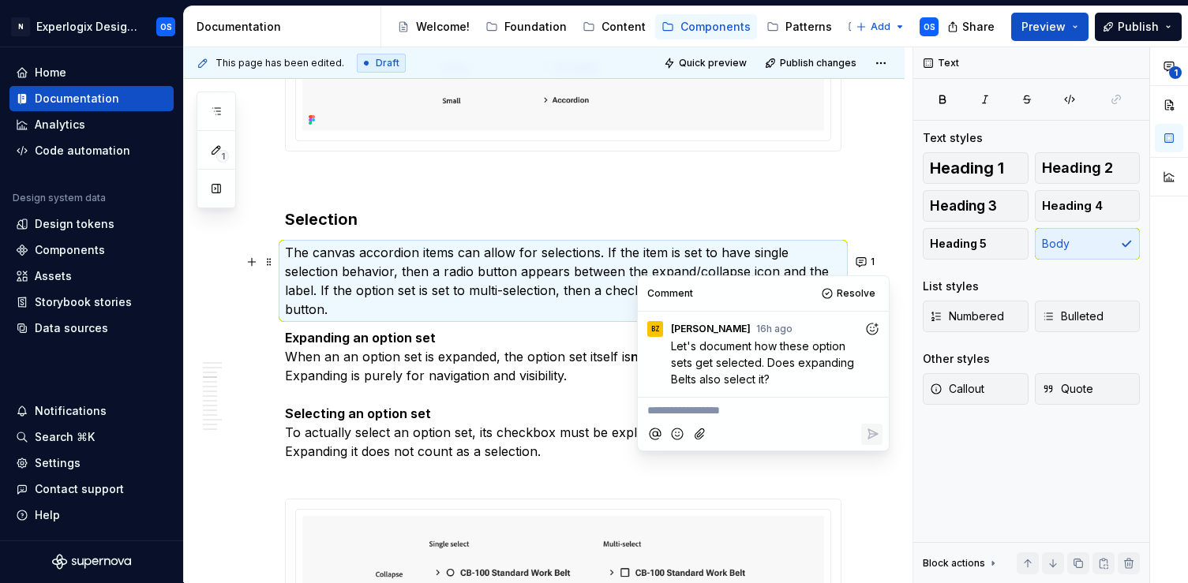
click at [674, 435] on icon "Add emoji" at bounding box center [677, 434] width 16 height 16
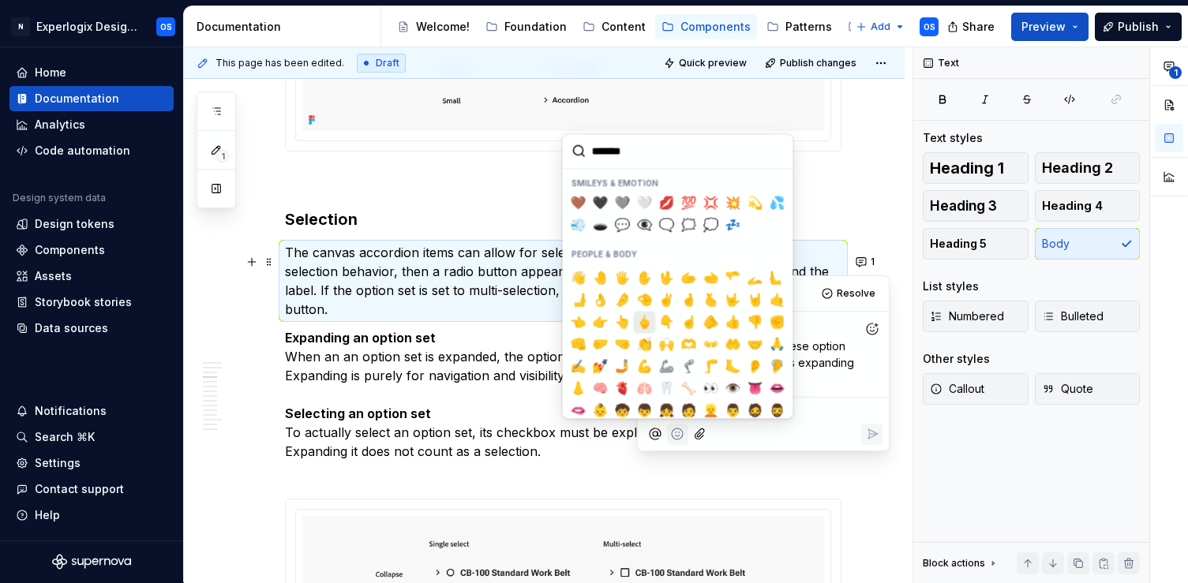
scroll to position [330, 0]
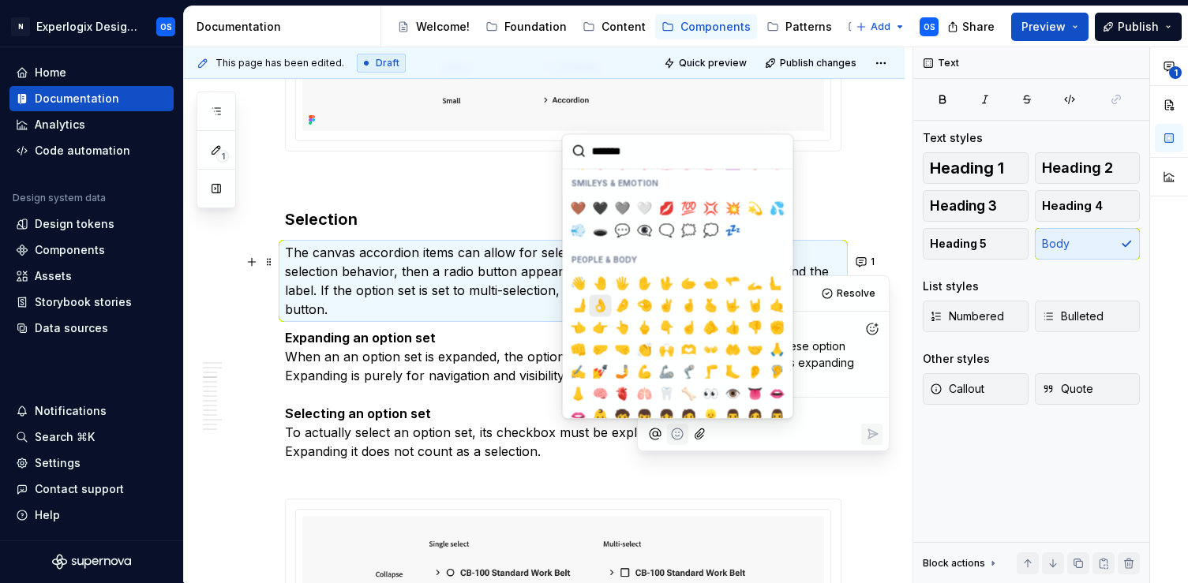
click at [600, 307] on span "👌" at bounding box center [600, 306] width 13 height 16
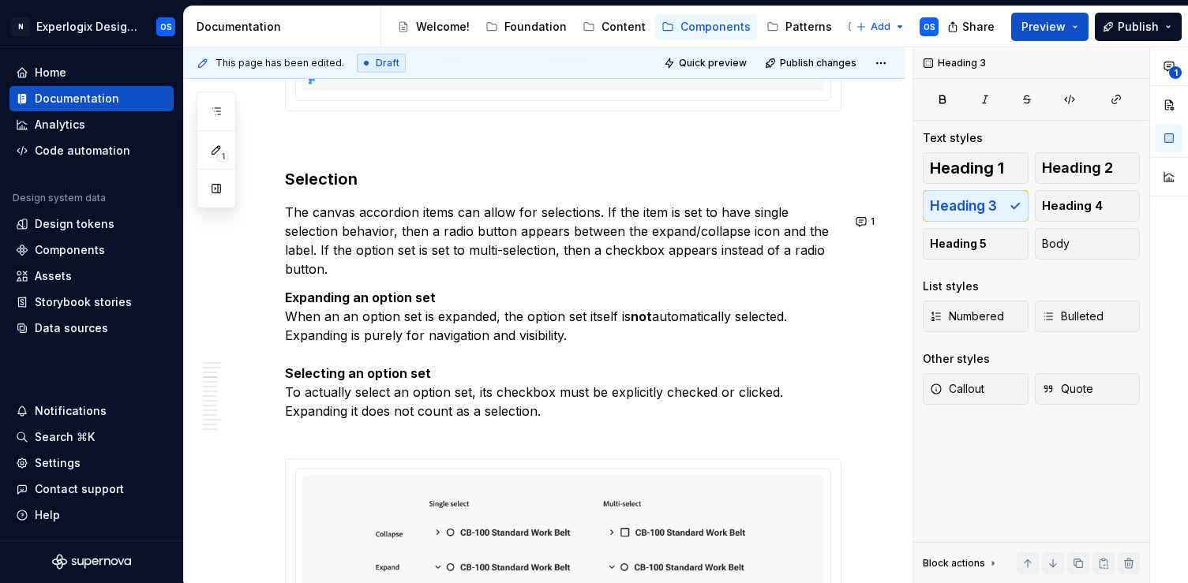
scroll to position [1307, 0]
